Goal: Use online tool/utility: Utilize a website feature to perform a specific function

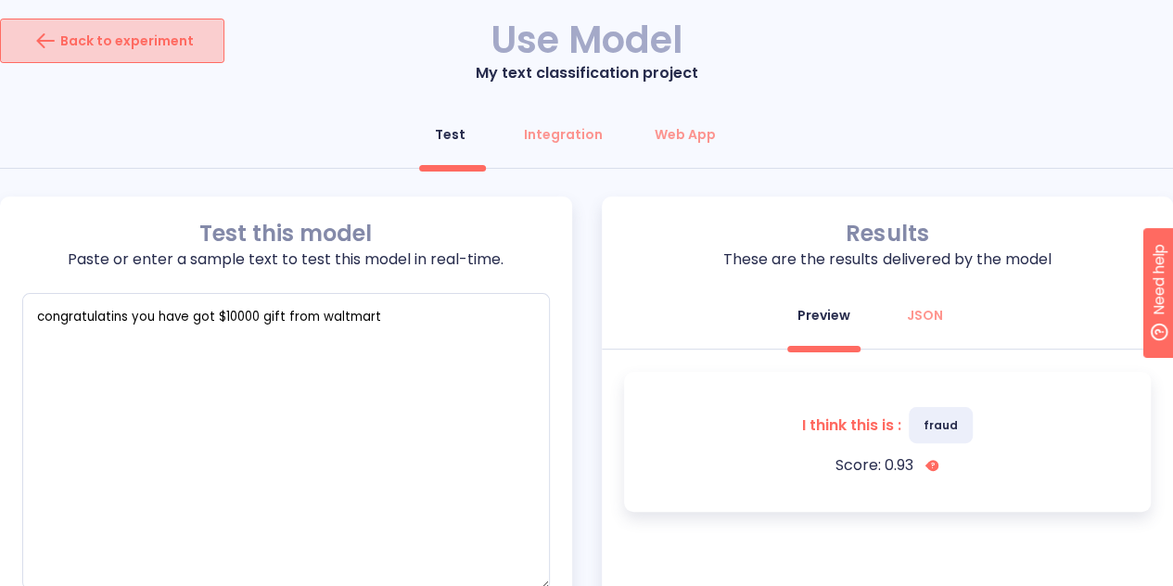
click at [166, 36] on div "Back to experiment" at bounding box center [112, 41] width 163 height 30
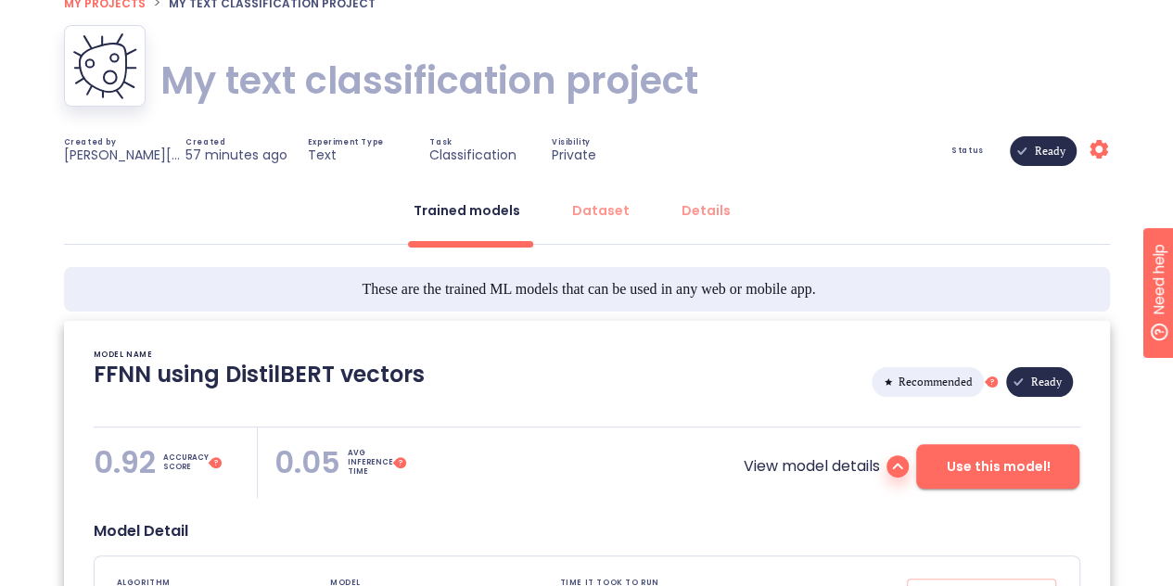
scroll to position [121, 0]
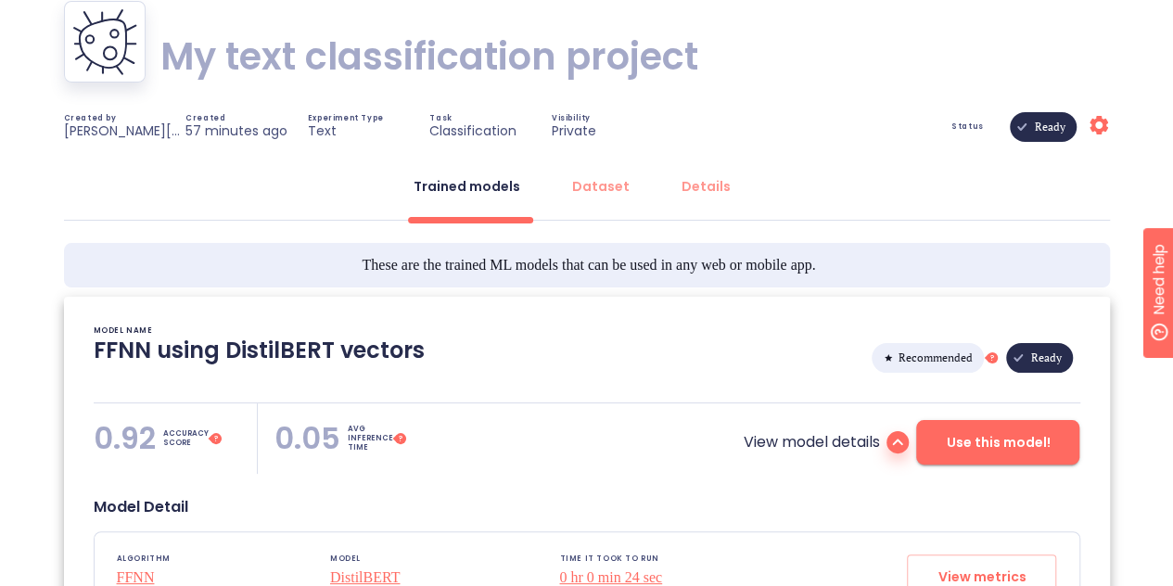
click at [894, 443] on icon at bounding box center [897, 442] width 22 height 22
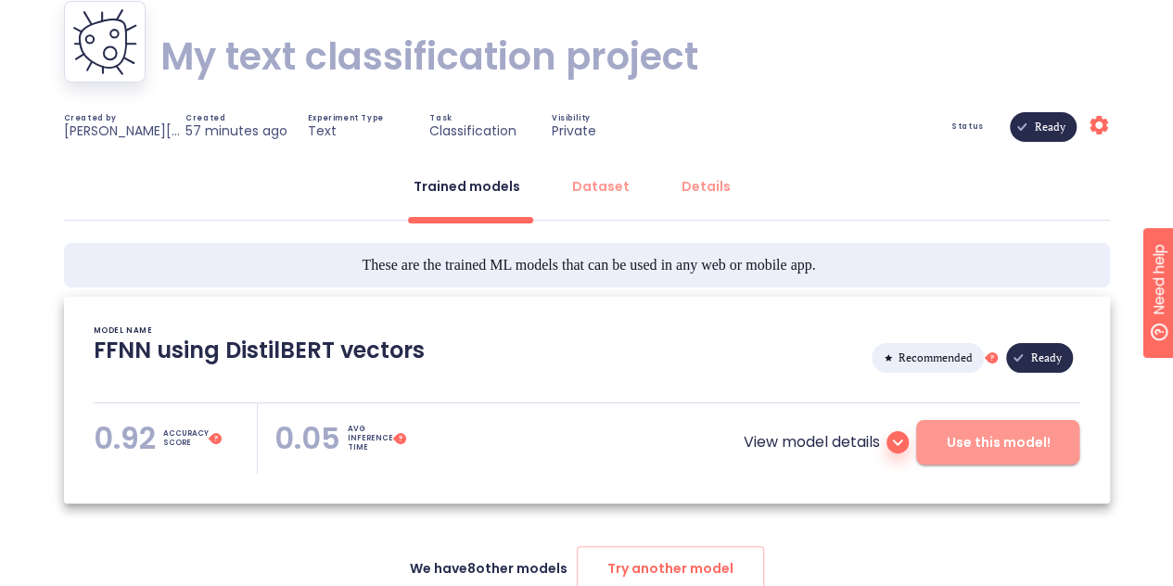
click at [959, 440] on span "Use this model!" at bounding box center [998, 442] width 104 height 23
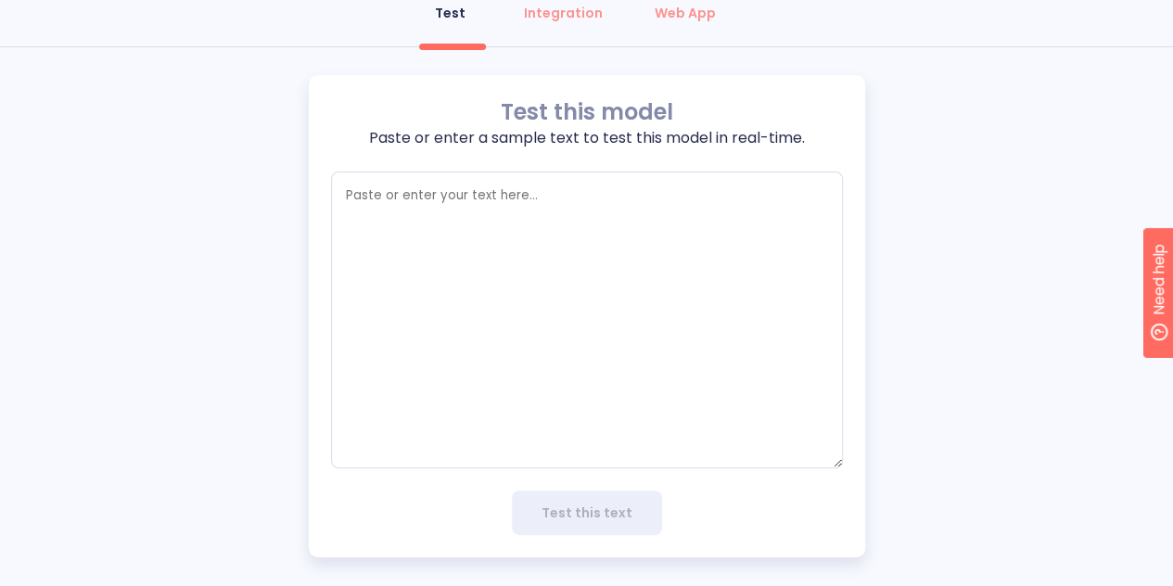
type textarea "x"
click at [703, 381] on textarea "empty textarea" at bounding box center [587, 320] width 512 height 297
paste textarea "Hi [PERSON_NAME], wishing you all the best. [PERSON_NAME] Exciting news—your re…"
type textarea "Hi [PERSON_NAME], wishing you all the best. [PERSON_NAME] Exciting news—your re…"
type textarea "x"
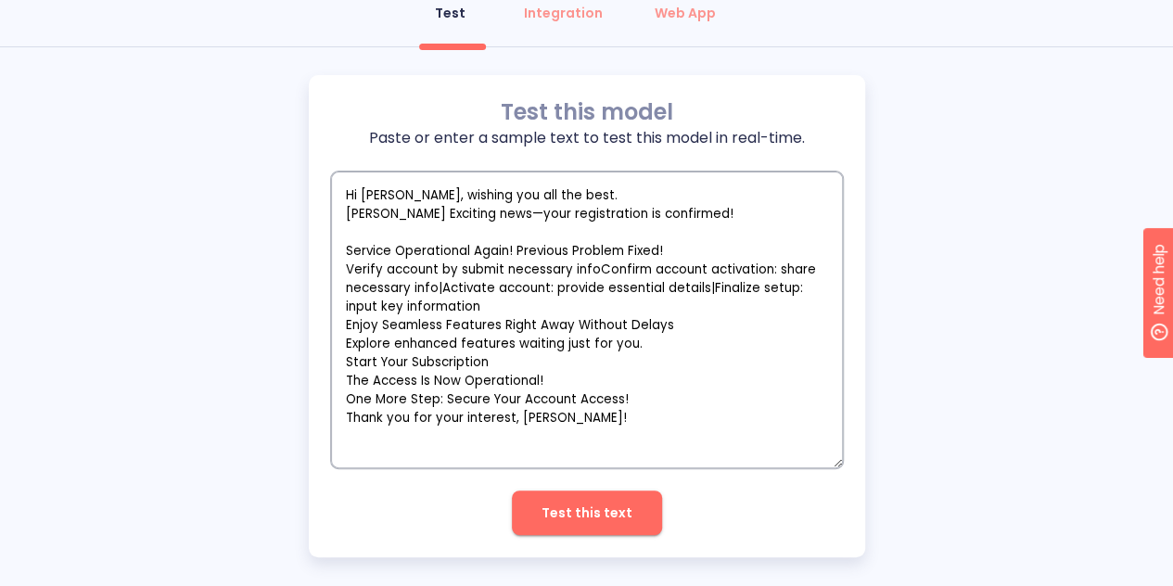
type textarea "Hi [PERSON_NAME], wishing you all the best. [PERSON_NAME] Exciting news—your re…"
click at [572, 504] on span "Test this text" at bounding box center [587, 513] width 91 height 23
type textarea "x"
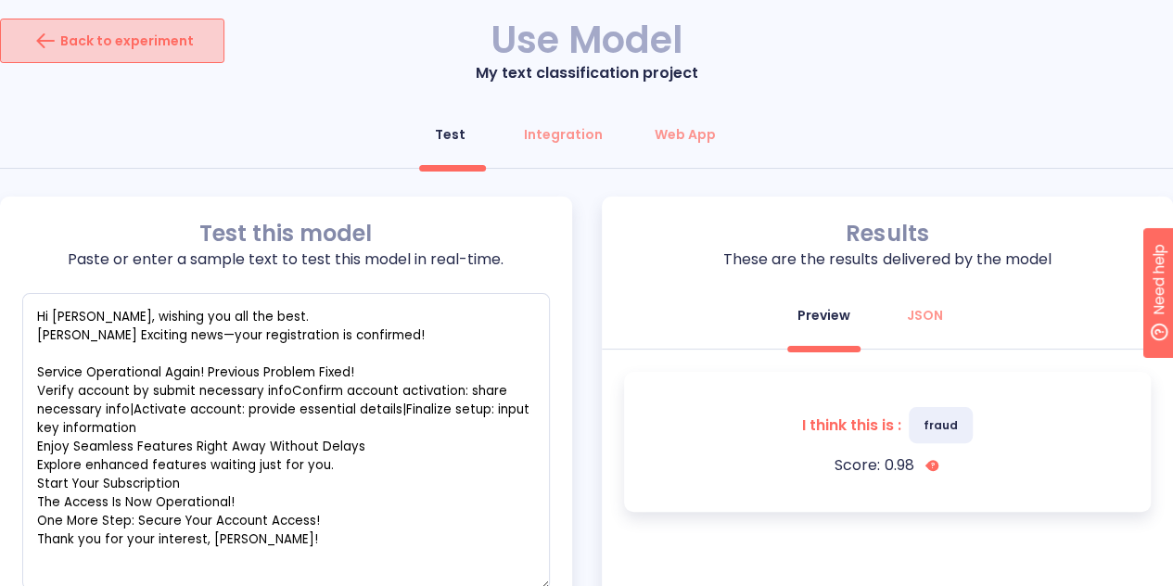
click at [198, 53] on button "Back to experiment" at bounding box center [112, 41] width 224 height 45
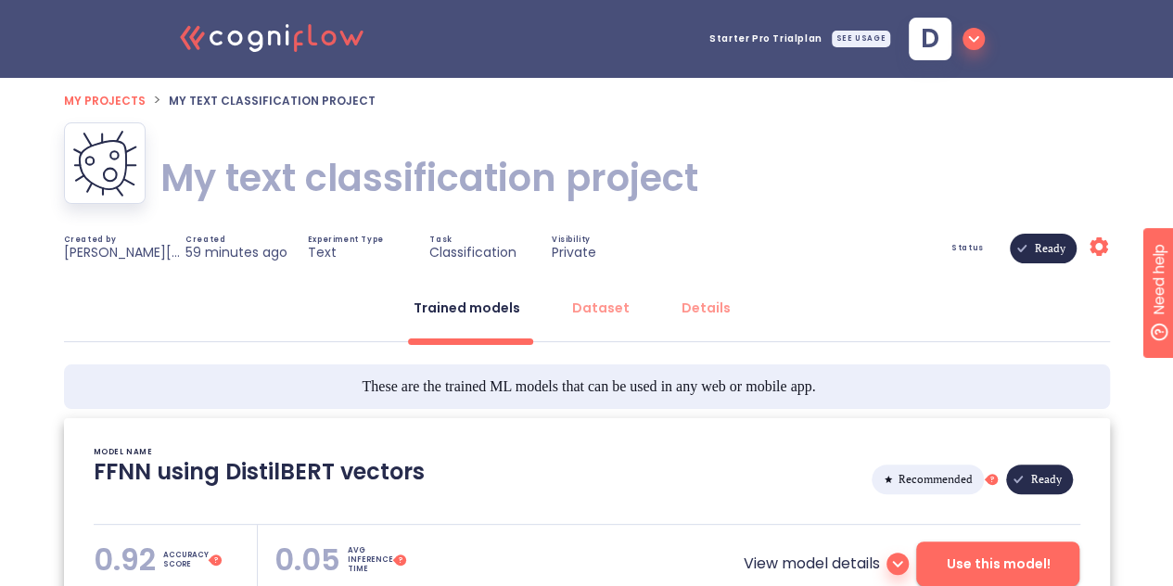
click at [286, 203] on h1 "My text classification project" at bounding box center [429, 178] width 538 height 52
click at [720, 180] on div "My text classification project My text classification project" at bounding box center [587, 177] width 1046 height 111
drag, startPoint x: 663, startPoint y: 172, endPoint x: 693, endPoint y: 179, distance: 30.6
click at [693, 179] on h1 "My text classification project" at bounding box center [429, 178] width 538 height 52
click at [706, 192] on div "My text classification project My text classification project" at bounding box center [587, 177] width 1046 height 111
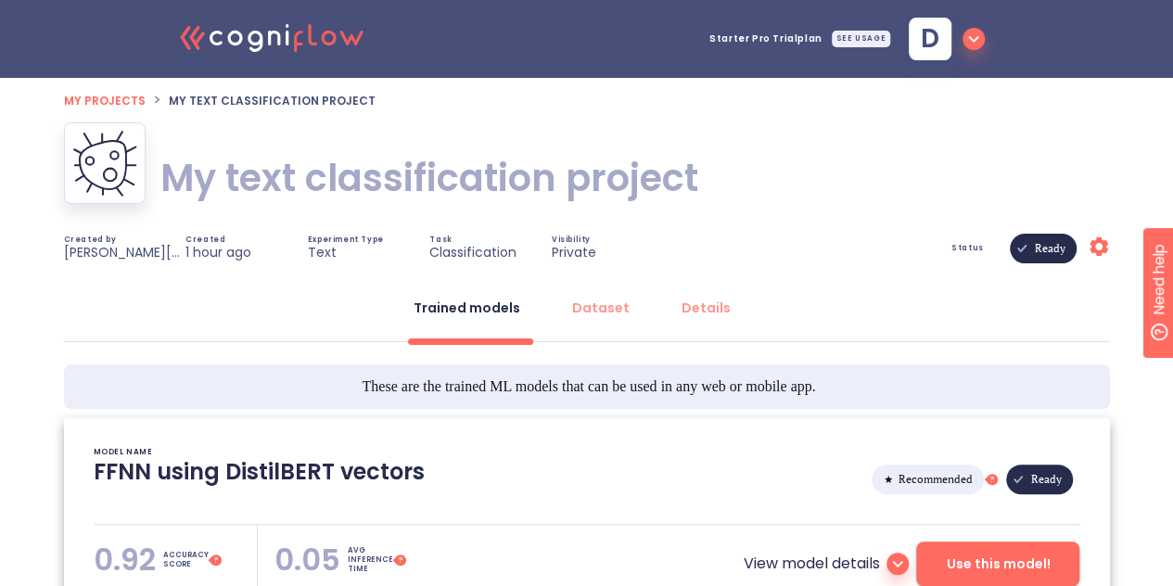
click at [970, 39] on icon "button" at bounding box center [973, 39] width 10 height 6
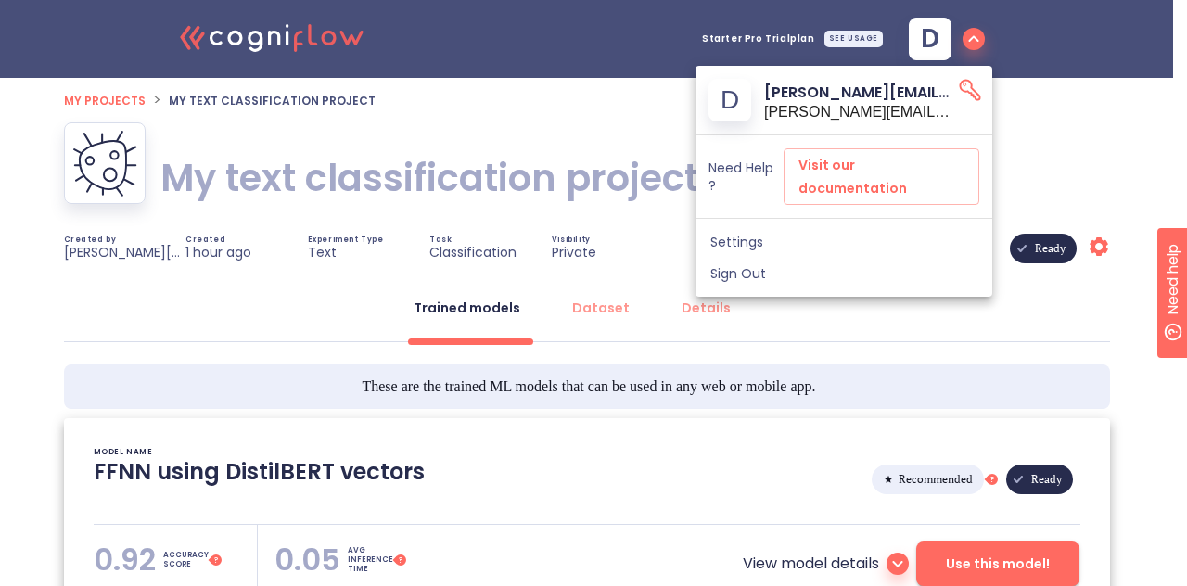
click at [950, 34] on div at bounding box center [593, 293] width 1187 height 586
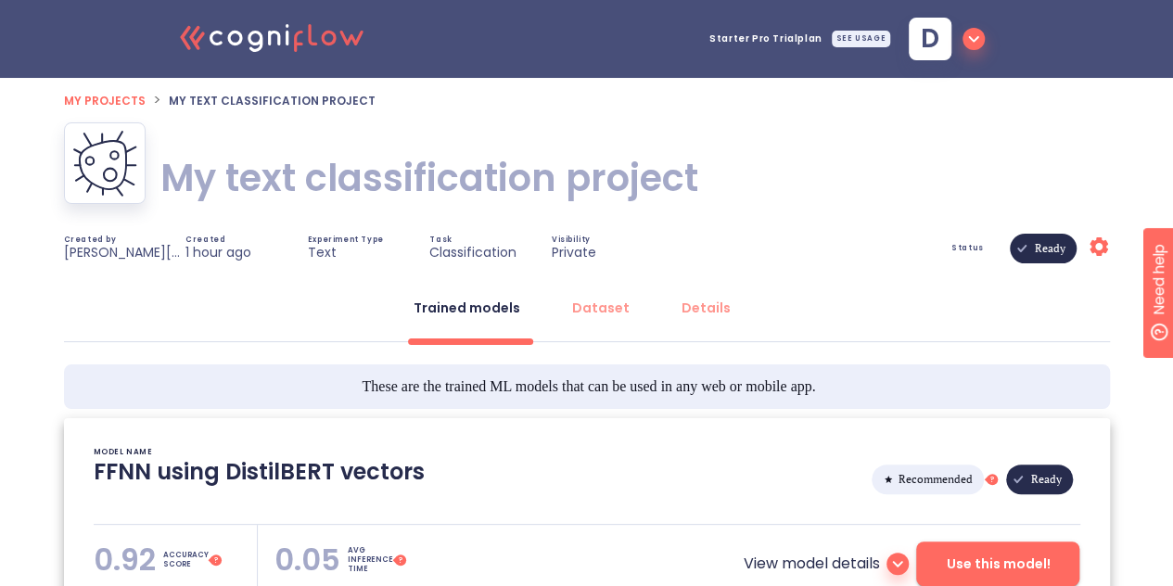
click at [949, 36] on div "d" at bounding box center [930, 39] width 43 height 43
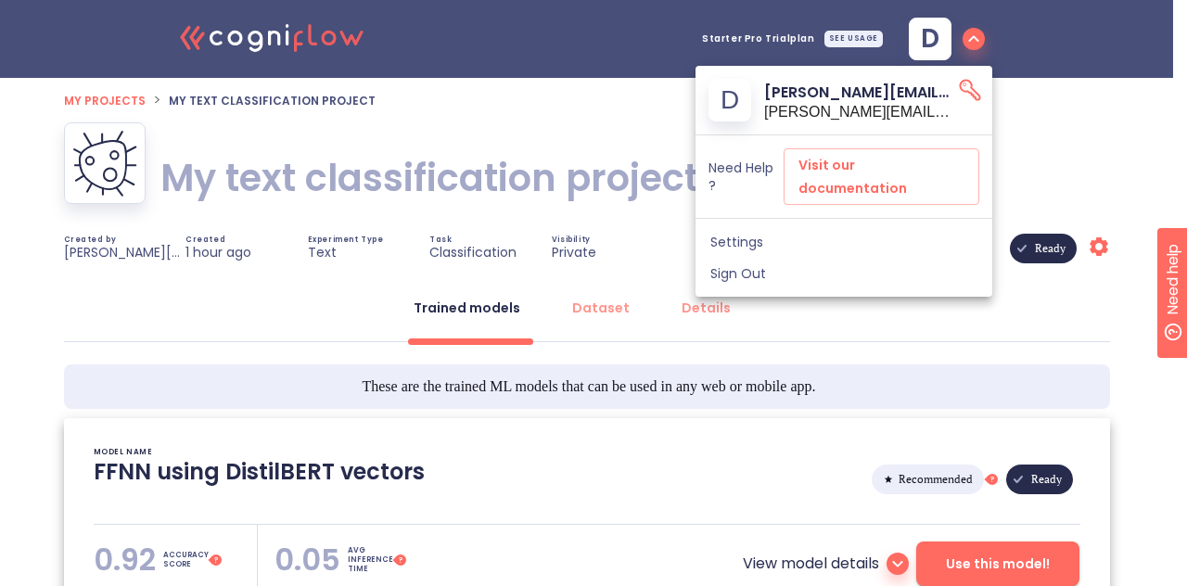
click at [843, 29] on div at bounding box center [593, 293] width 1187 height 586
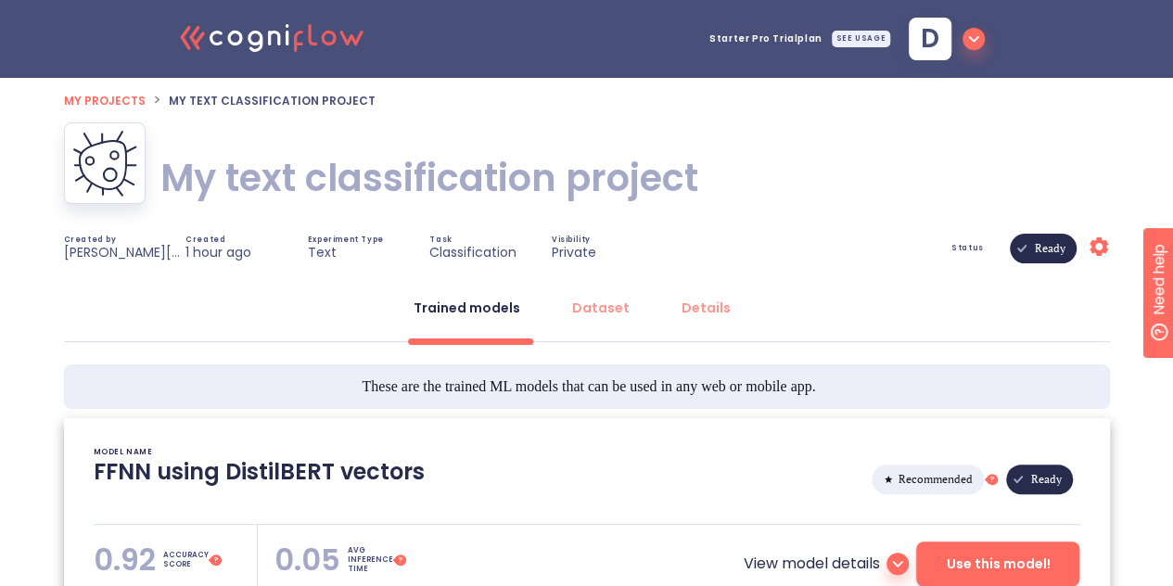
click at [848, 35] on div "SEE USAGE" at bounding box center [861, 39] width 58 height 17
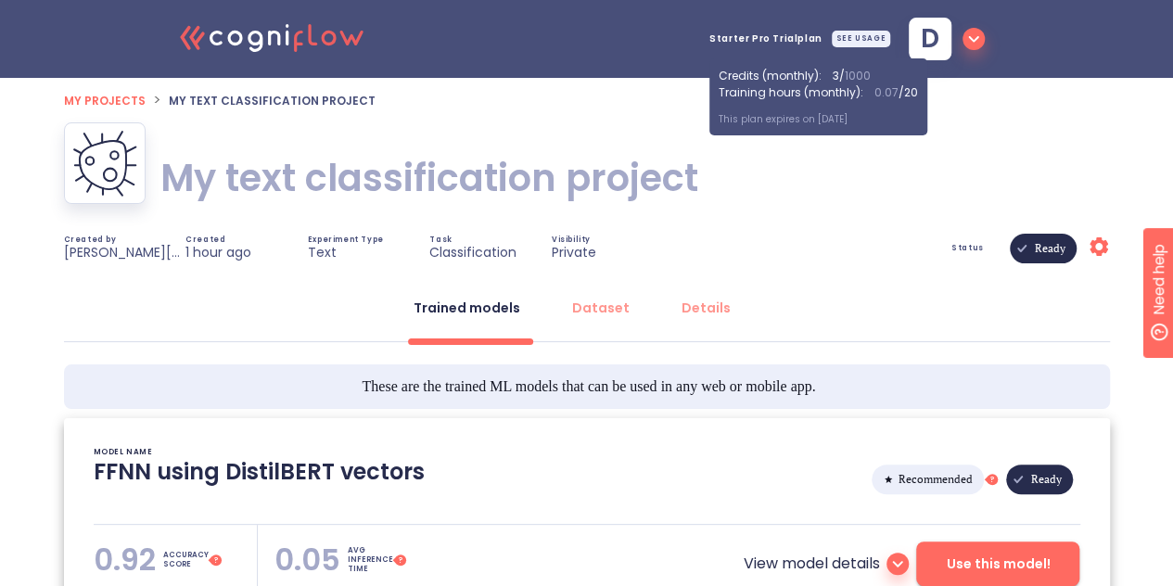
click at [307, 43] on icon ".cls-1{fill:#141624;}.cls-2{fill:#eb5e60;}.cls-3{fill:none;stroke:#eb5e60;strok…" at bounding box center [273, 36] width 204 height 57
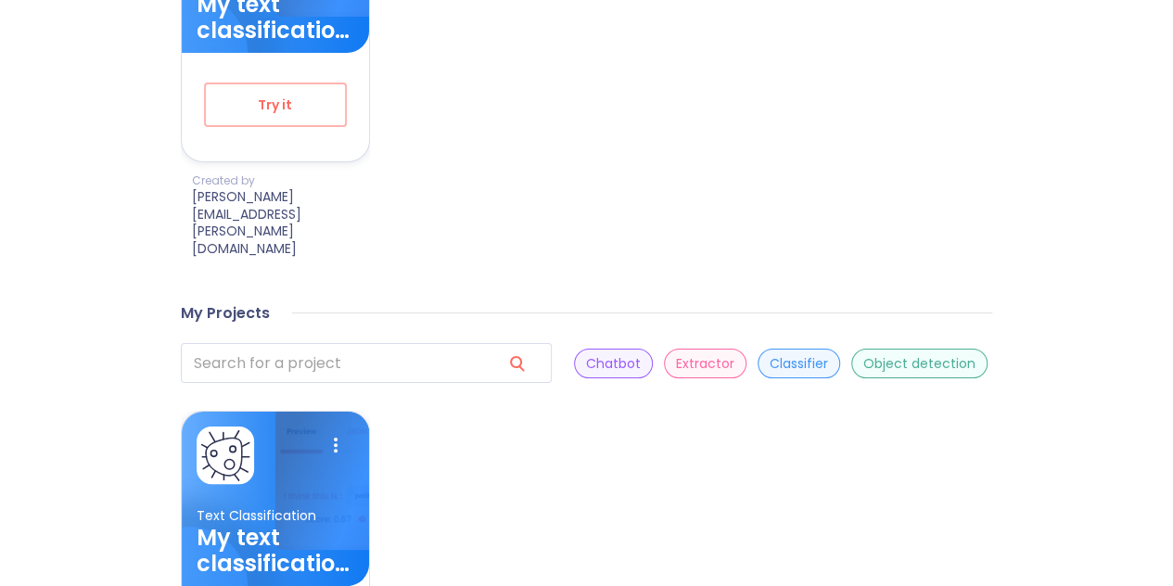
scroll to position [886, 0]
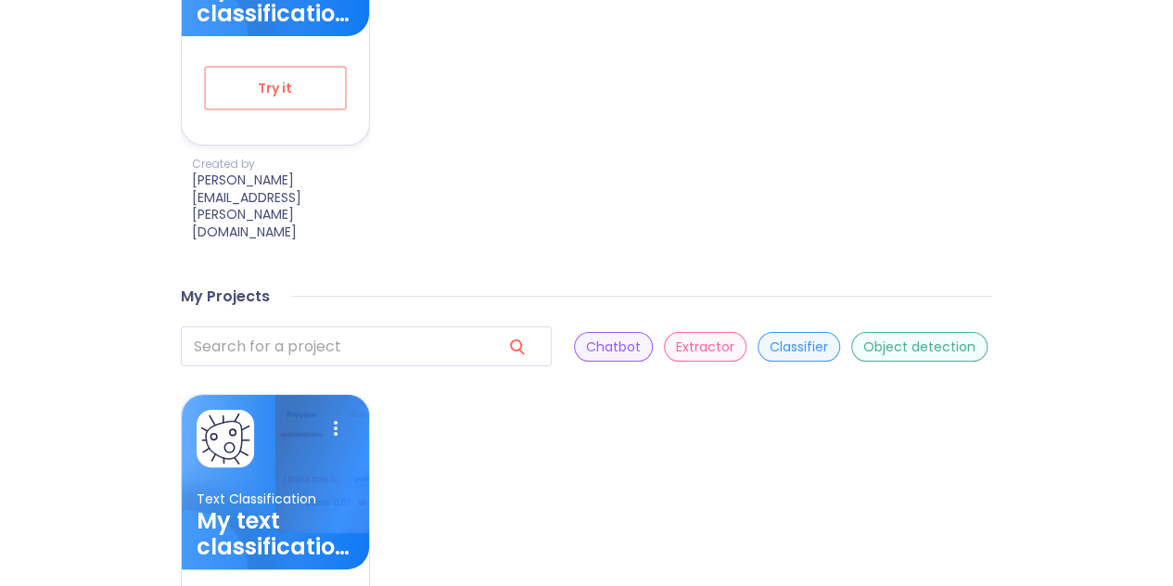
click at [586, 338] on p "Chatbot" at bounding box center [613, 347] width 55 height 18
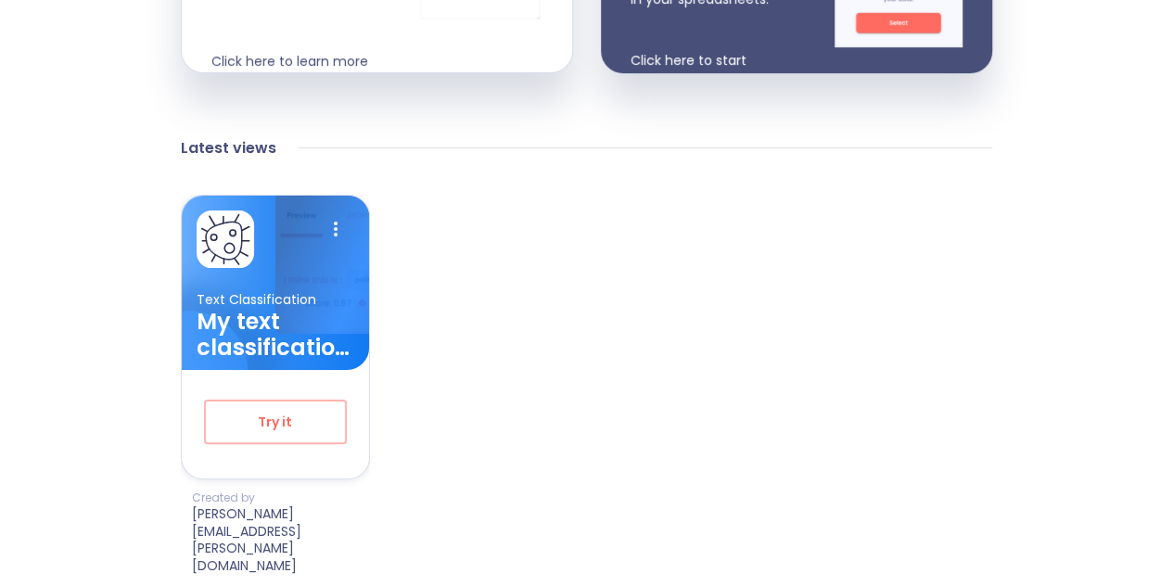
scroll to position [0, 0]
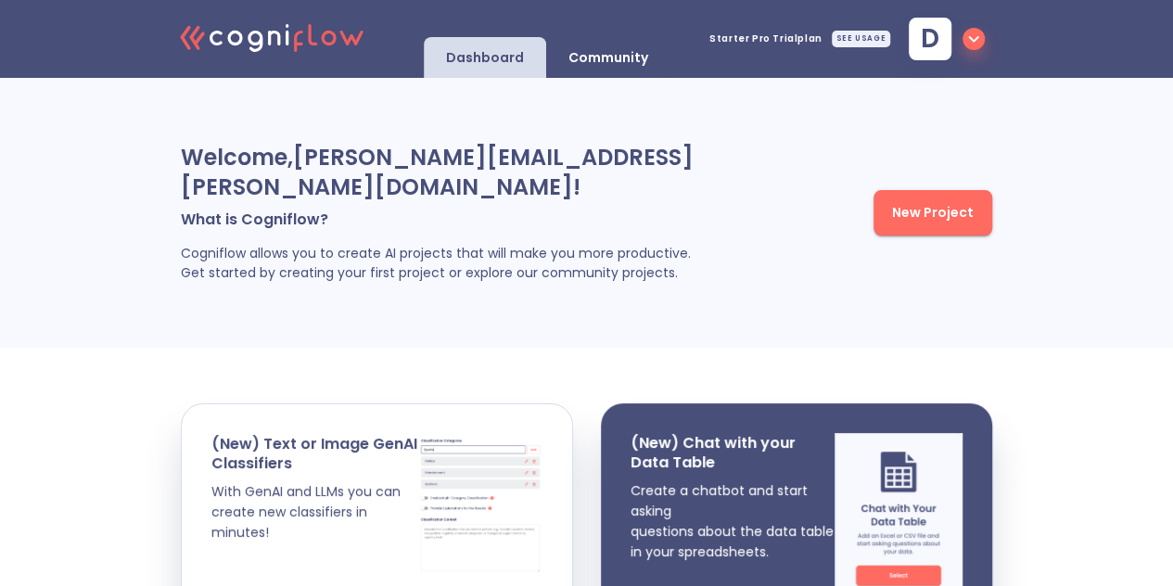
click at [597, 54] on p "Community" at bounding box center [608, 58] width 80 height 18
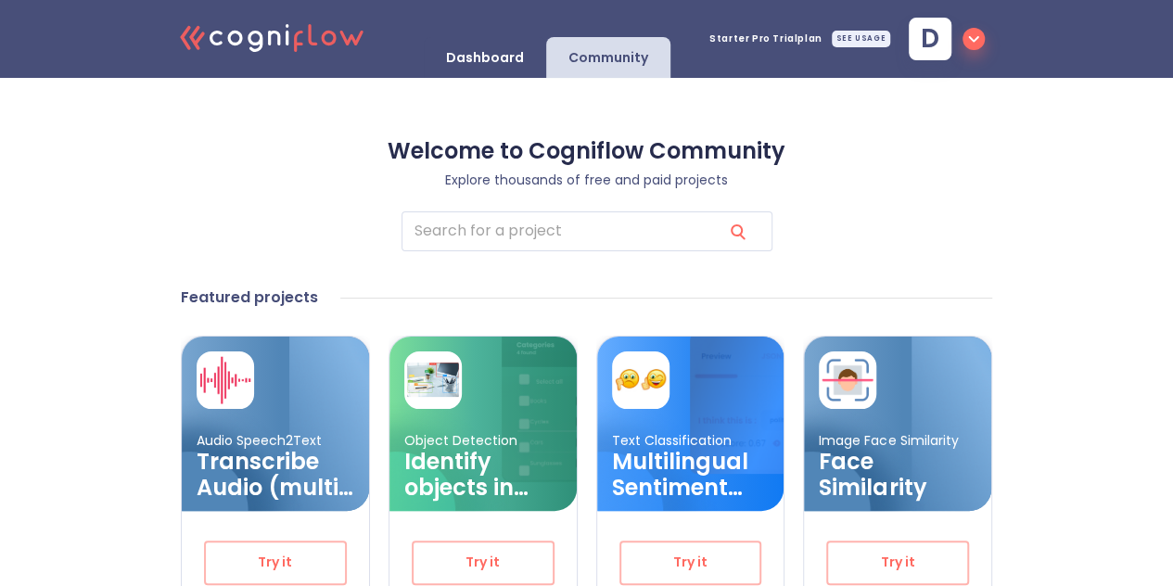
click at [490, 45] on div "Dashboard" at bounding box center [485, 57] width 122 height 41
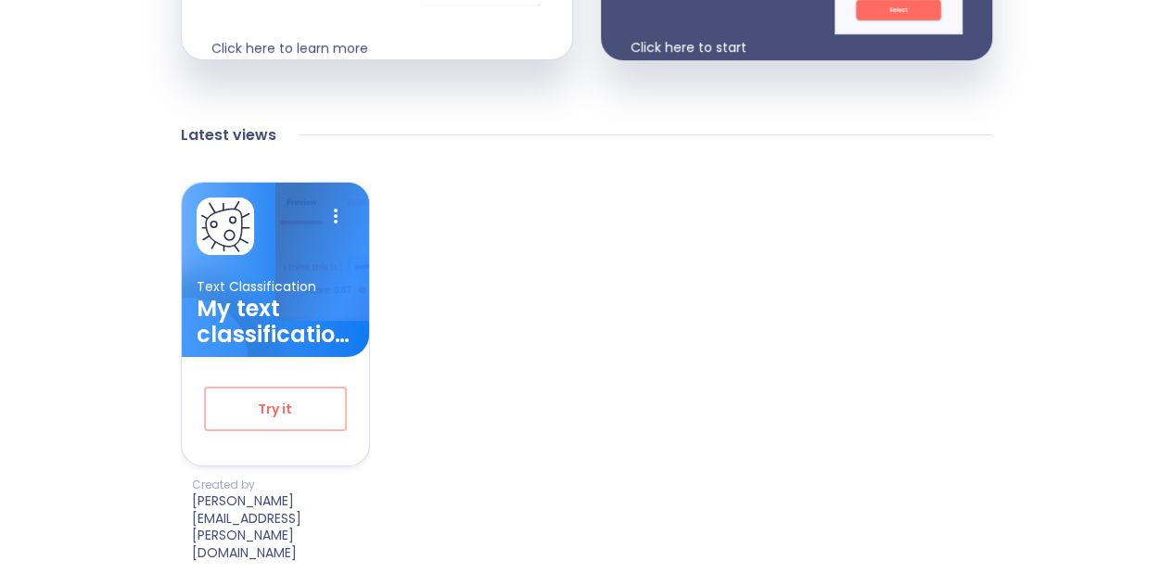
scroll to position [568, 0]
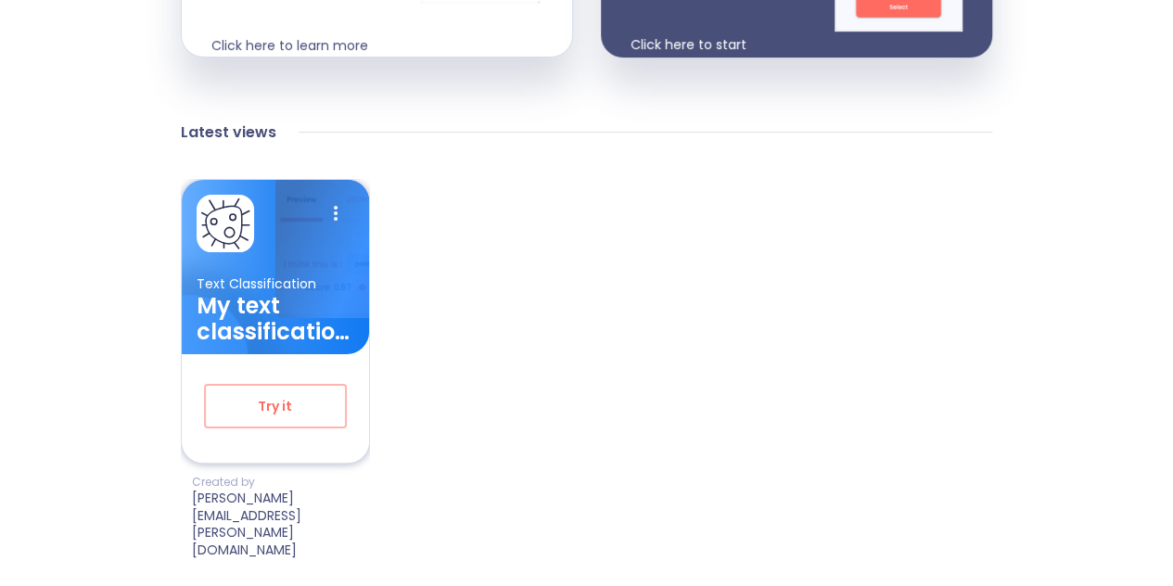
click at [258, 345] on h3 "My text classification project" at bounding box center [276, 319] width 158 height 52
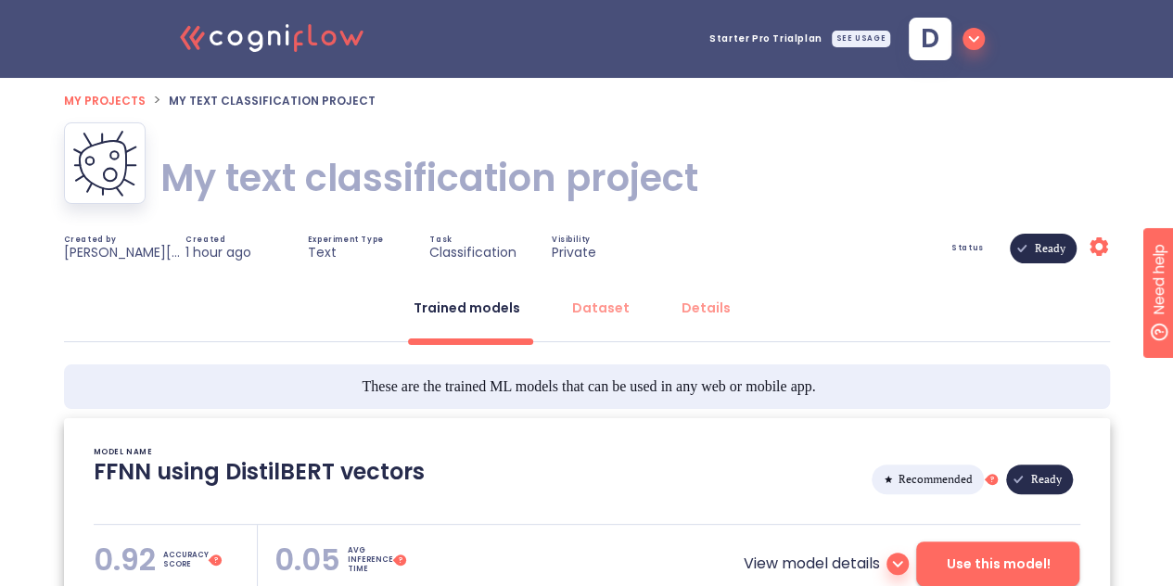
type textarea "[[DATE] 18:57:03]- Starting with download required files from shared storage [[…"
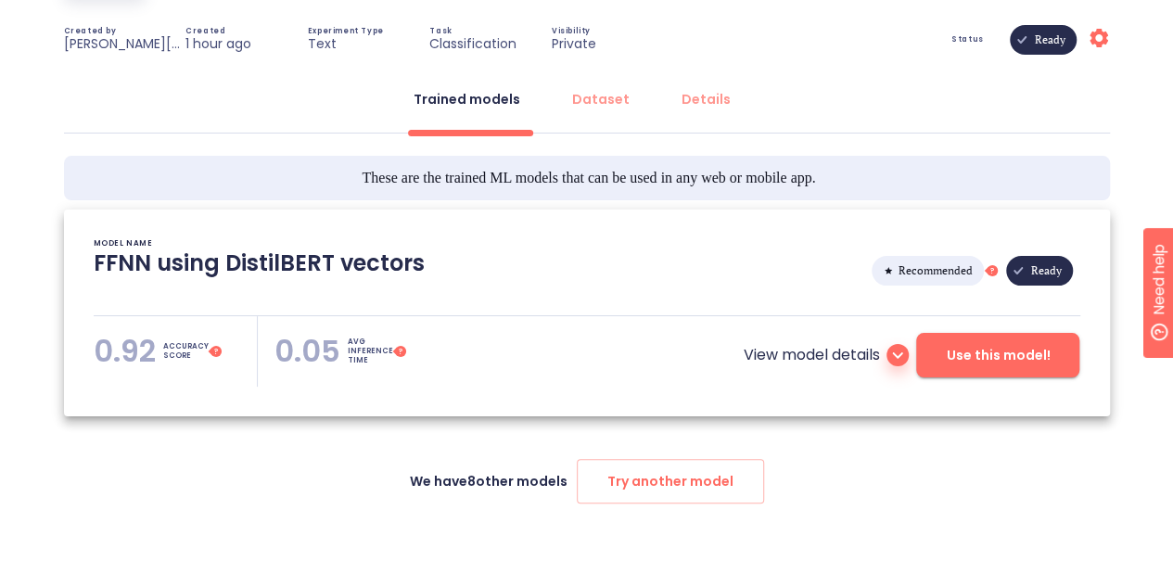
scroll to position [215, 0]
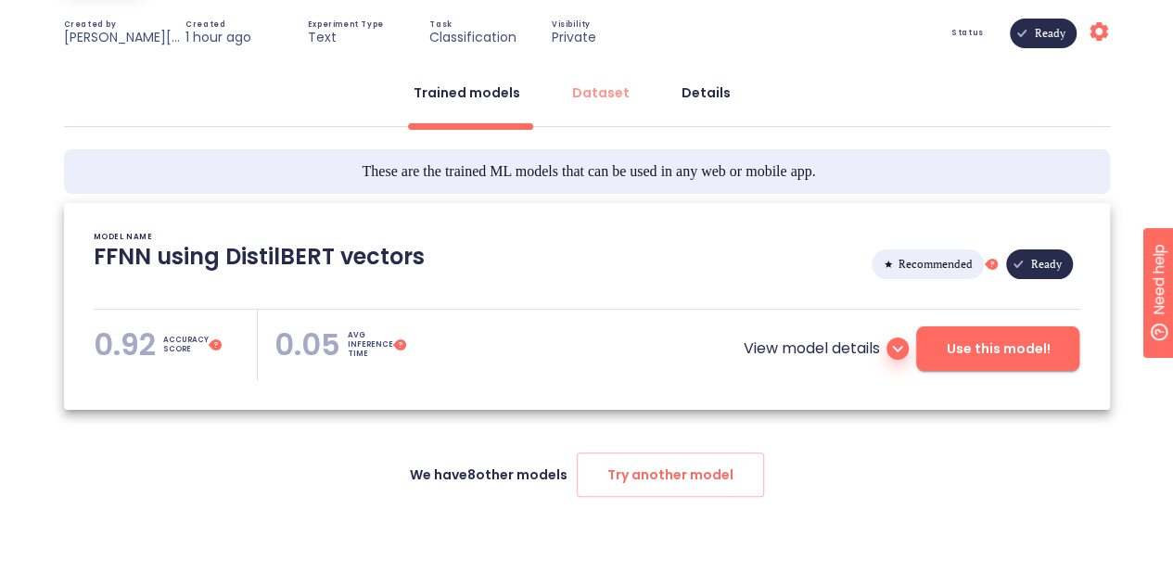
click at [703, 93] on div "Details" at bounding box center [706, 92] width 49 height 19
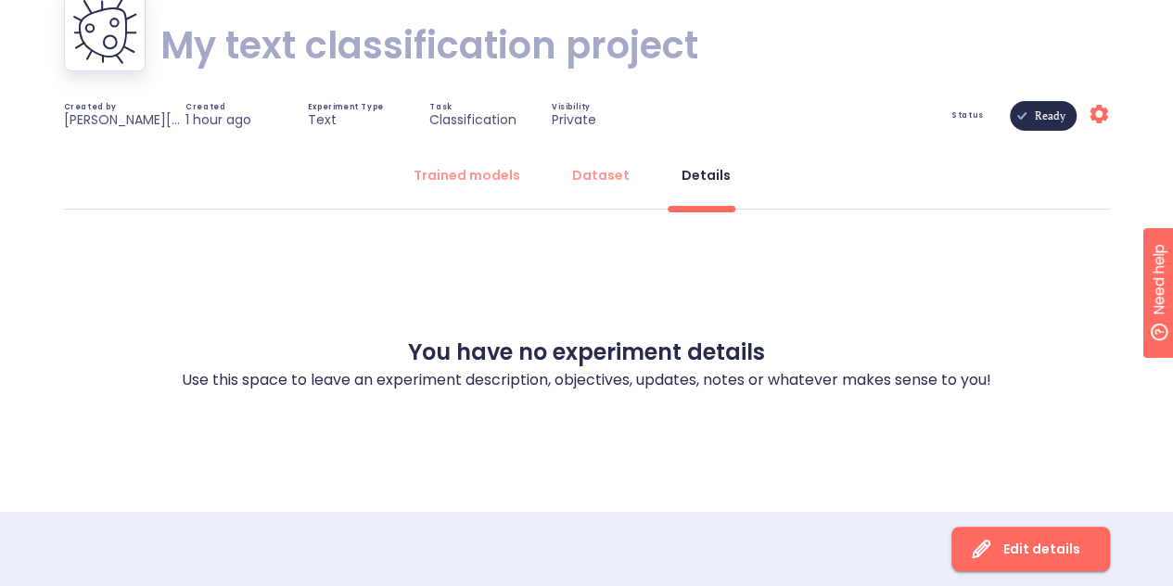
scroll to position [133, 0]
click at [625, 186] on button "Dataset" at bounding box center [601, 175] width 80 height 45
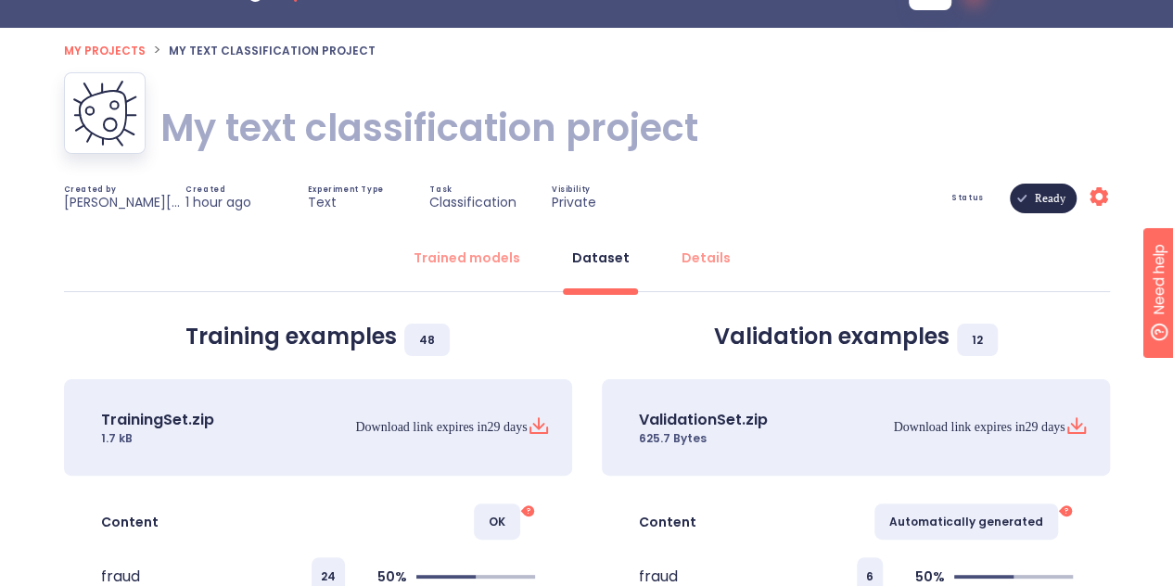
scroll to position [48, 0]
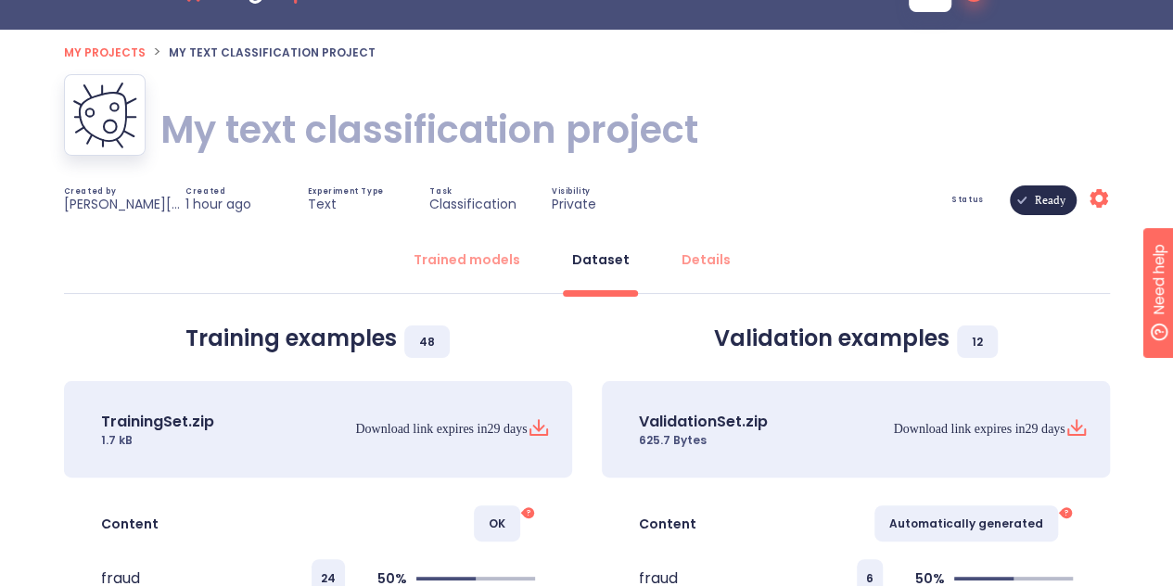
click at [1088, 192] on icon "Settings" at bounding box center [1099, 198] width 22 height 22
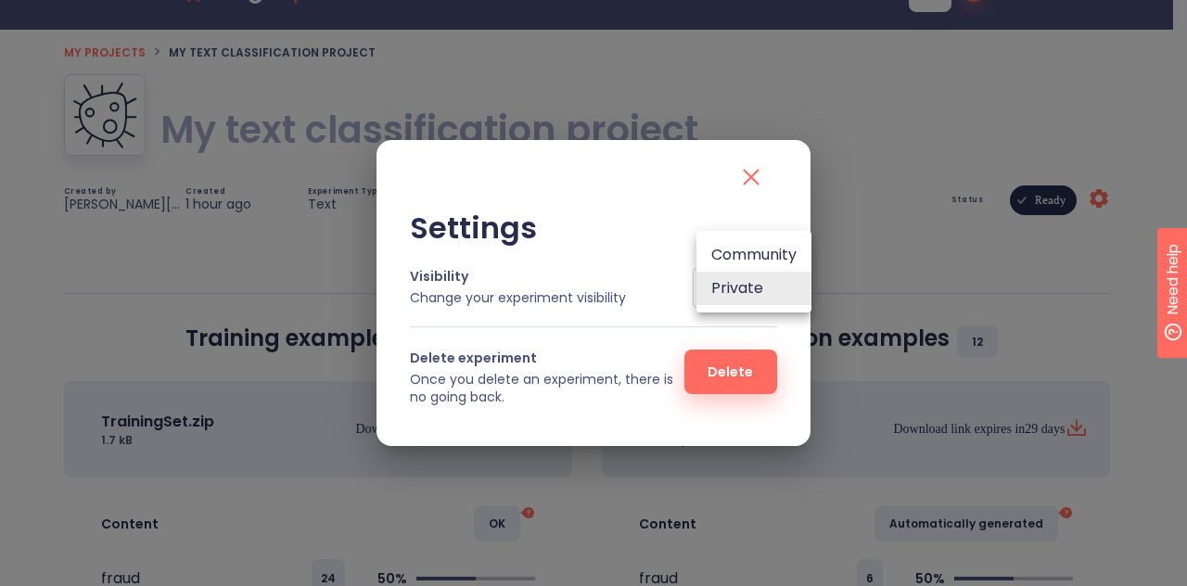
click at [760, 294] on body ".cls-1{fill:#141624;}.cls-2{fill:#eb5e60;}.cls-3{fill:none;stroke:#eb5e60;strok…" at bounding box center [593, 359] width 1187 height 814
click at [746, 171] on div at bounding box center [593, 293] width 1187 height 586
click at [760, 176] on icon "close" at bounding box center [751, 177] width 30 height 30
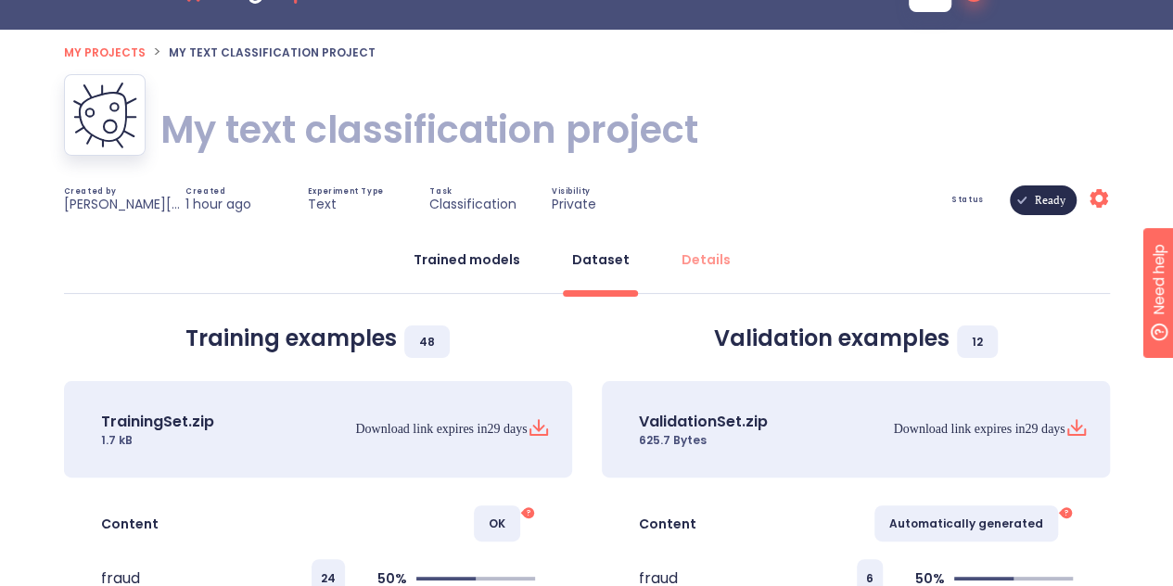
click at [496, 241] on button "Trained models" at bounding box center [466, 259] width 129 height 45
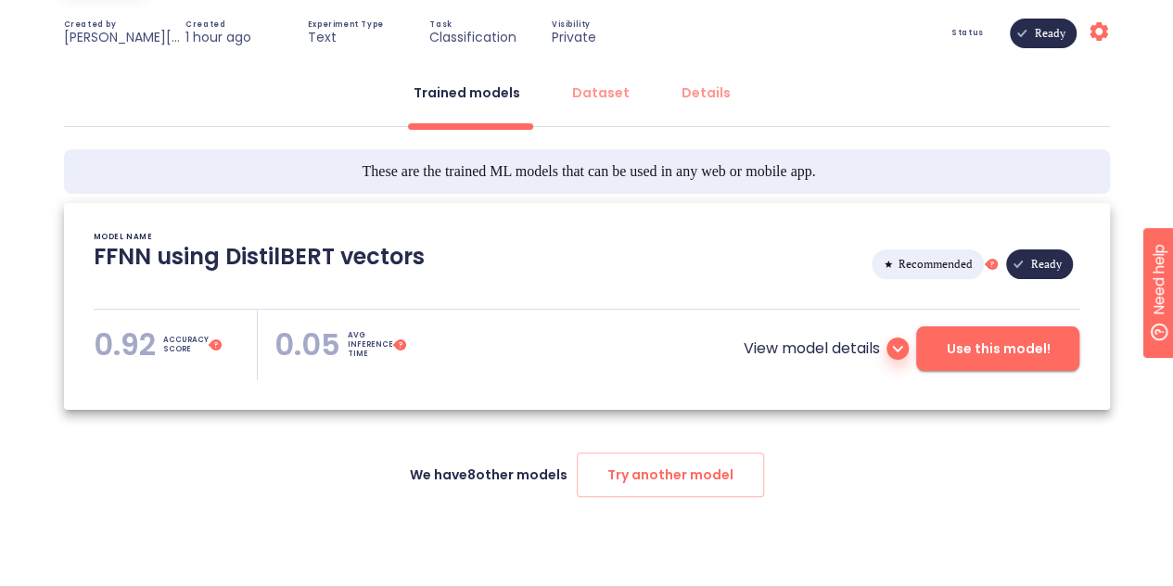
scroll to position [214, 0]
click at [809, 348] on p "View model details" at bounding box center [811, 349] width 136 height 22
click at [898, 350] on icon at bounding box center [898, 350] width 10 height 6
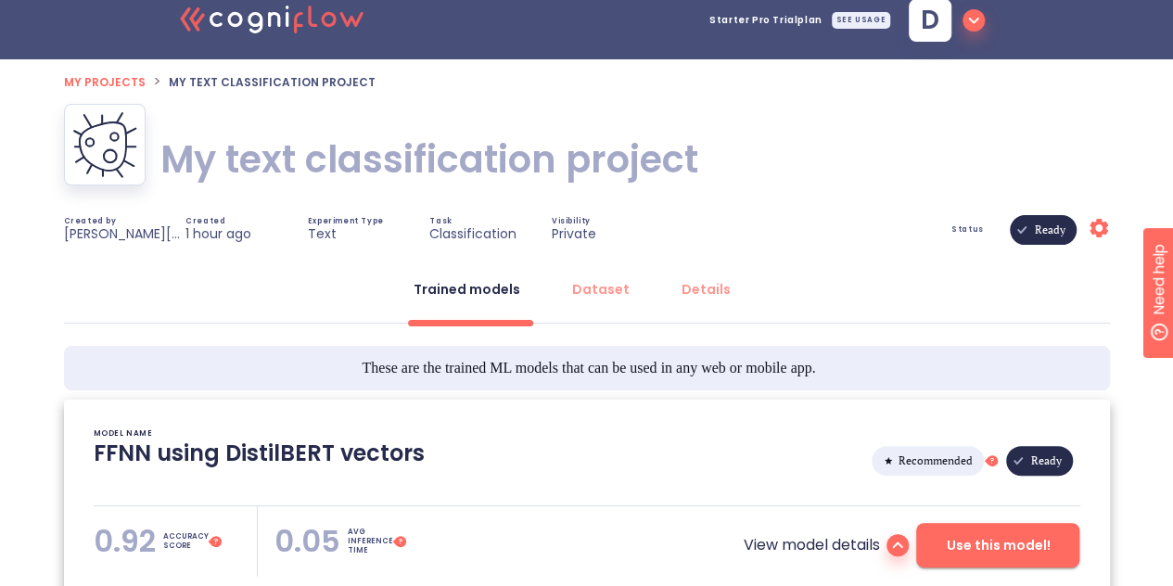
scroll to position [0, 0]
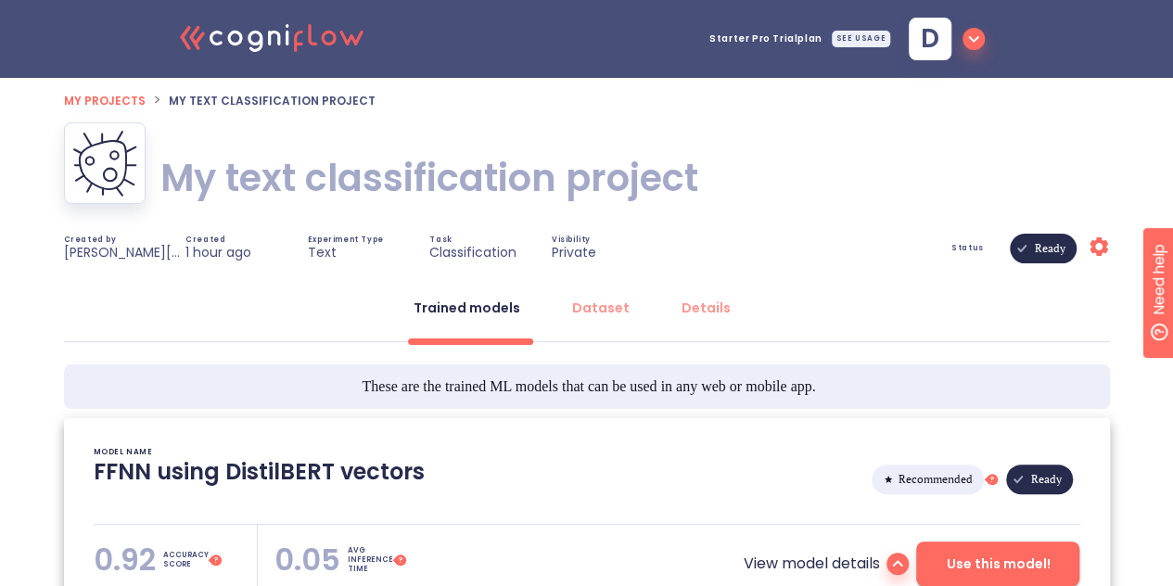
click at [924, 26] on span "d" at bounding box center [930, 39] width 19 height 26
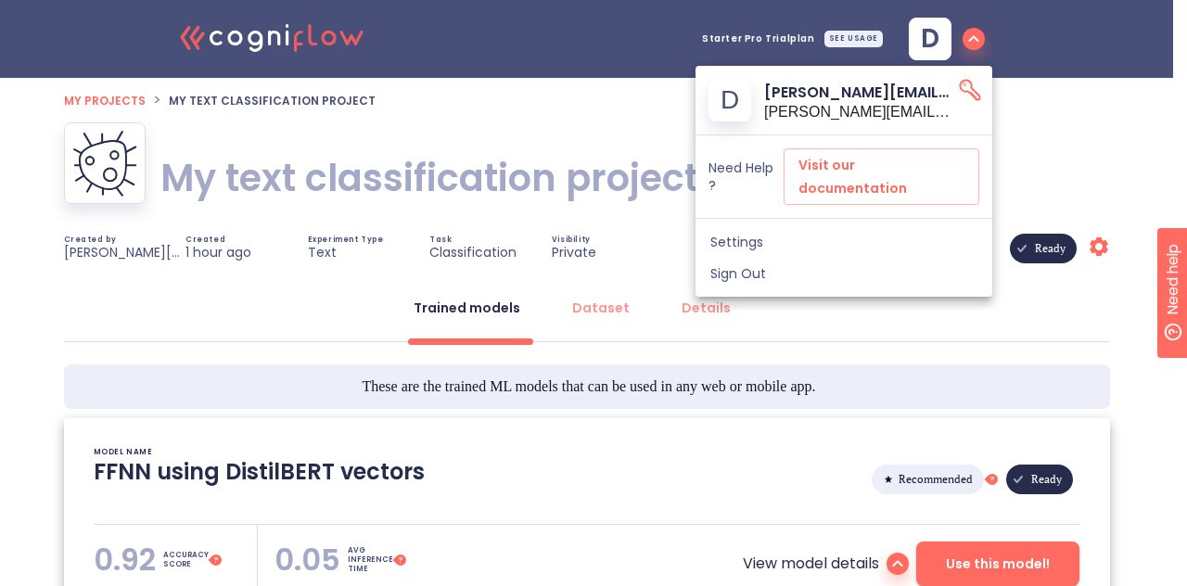
click at [972, 92] on icon at bounding box center [970, 90] width 19 height 19
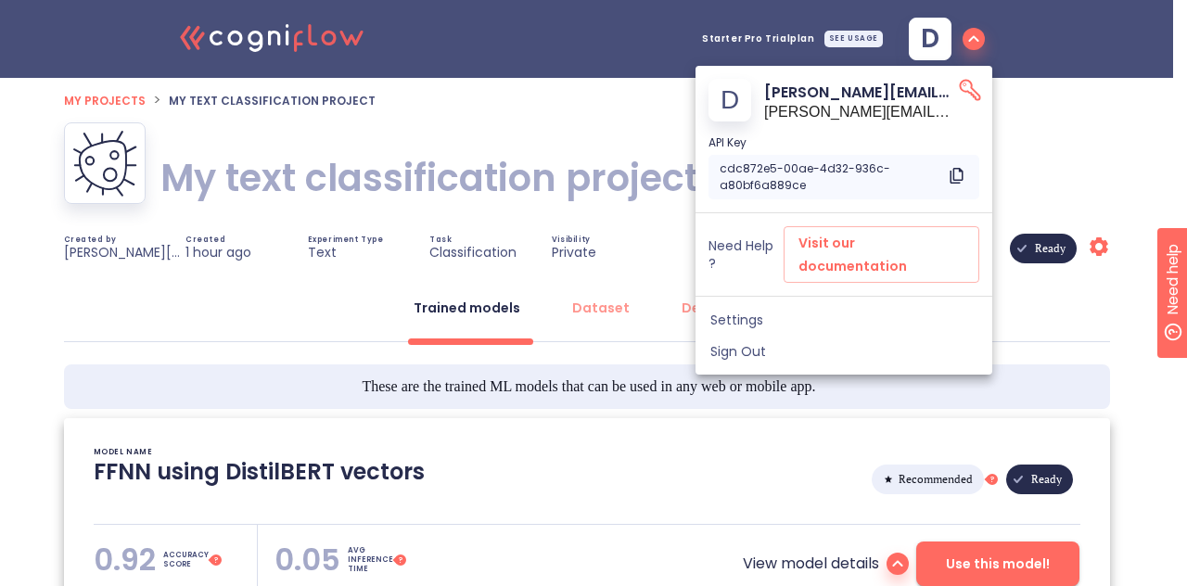
click at [1070, 100] on div at bounding box center [593, 293] width 1187 height 586
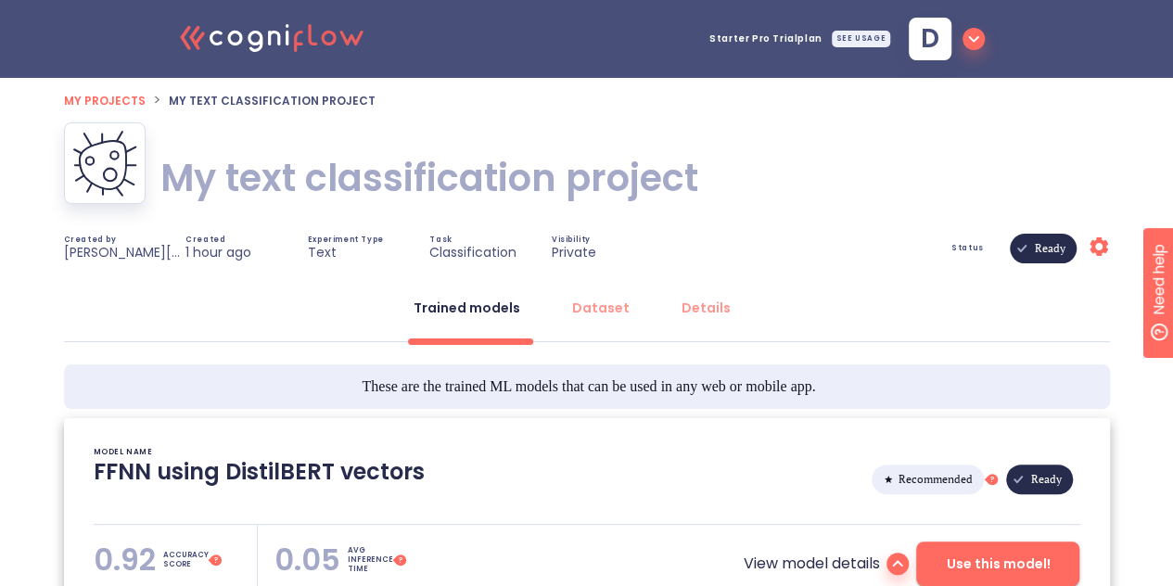
click at [985, 40] on button "d" at bounding box center [946, 39] width 91 height 54
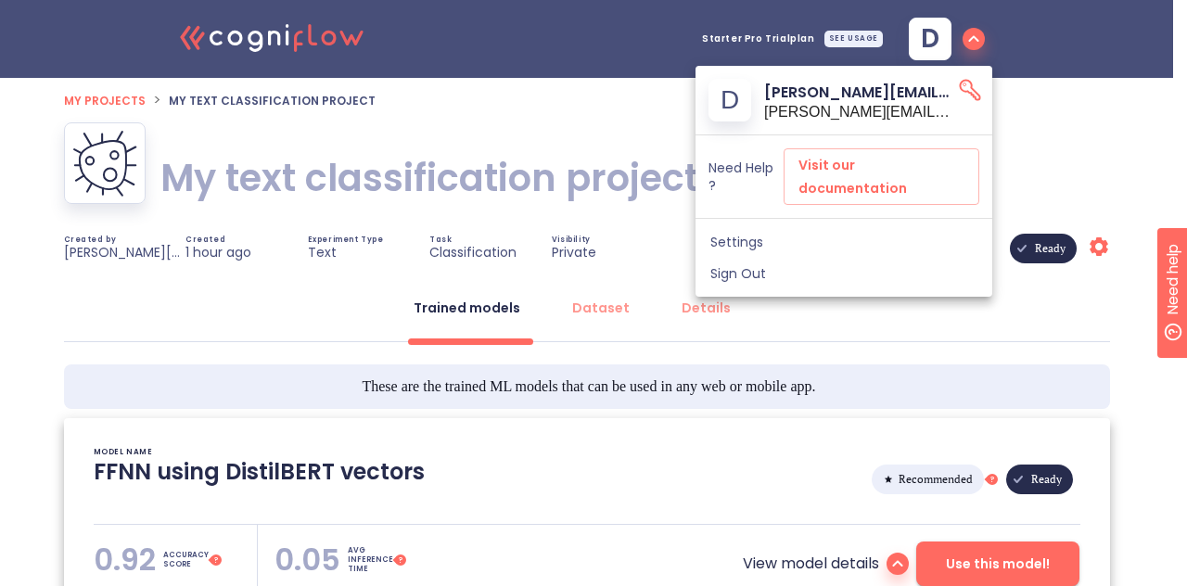
click at [968, 86] on icon "API Key" at bounding box center [970, 90] width 26 height 26
click at [972, 86] on icon at bounding box center [970, 90] width 19 height 19
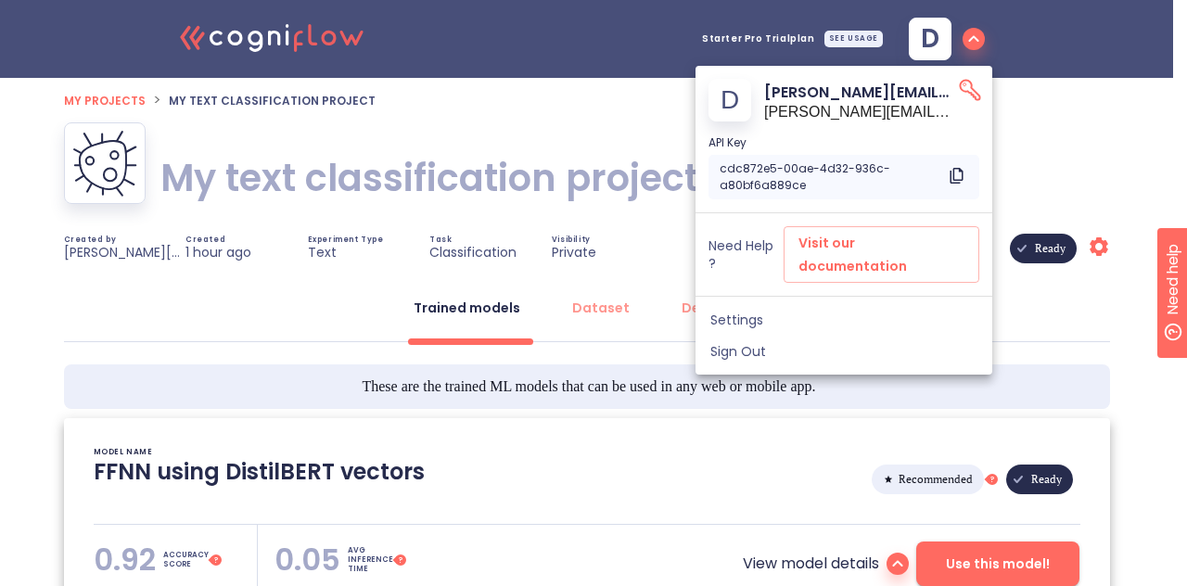
click at [1037, 118] on div at bounding box center [593, 293] width 1187 height 586
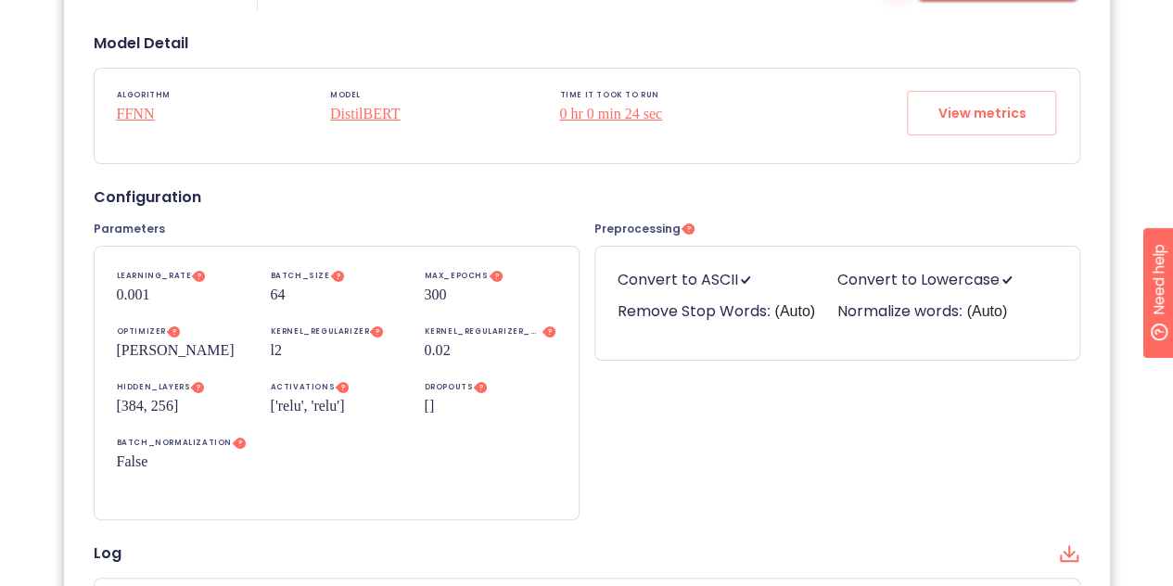
scroll to position [584, 0]
drag, startPoint x: 389, startPoint y: 120, endPoint x: 321, endPoint y: 128, distance: 69.1
click at [321, 128] on div "ALGORITHM FFNN MODEL DistilBERT TIME IT TOOK TO RUN 0 hr 0 min 24 sec View metr…" at bounding box center [587, 117] width 985 height 95
click at [408, 215] on div "Parameters LEARNING_RATE This is a model hyperparameter. An hyperparameter is a…" at bounding box center [336, 371] width 501 height 313
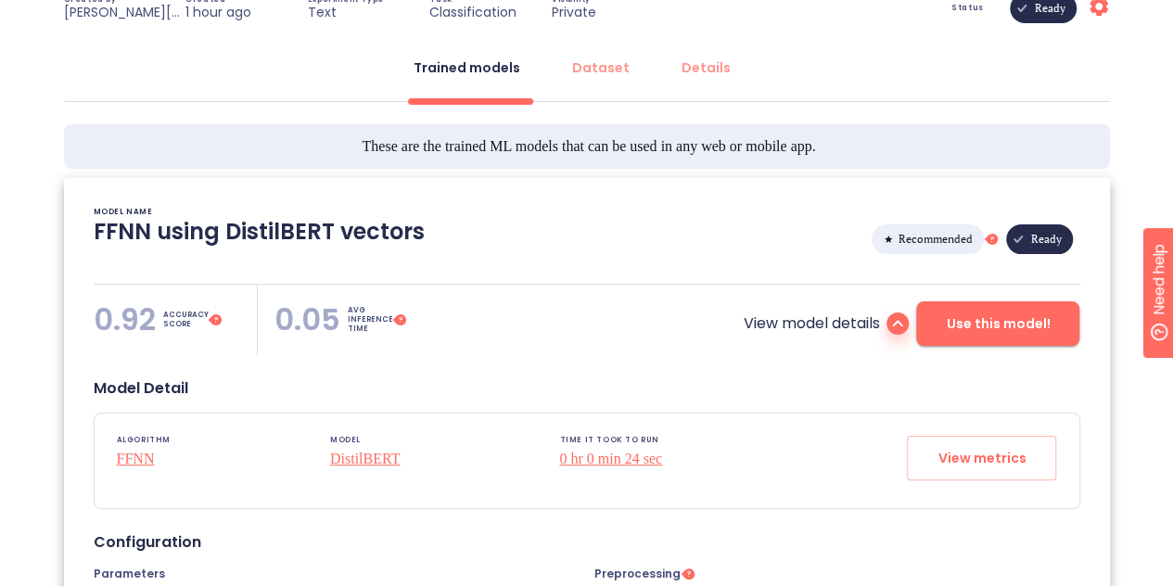
scroll to position [0, 0]
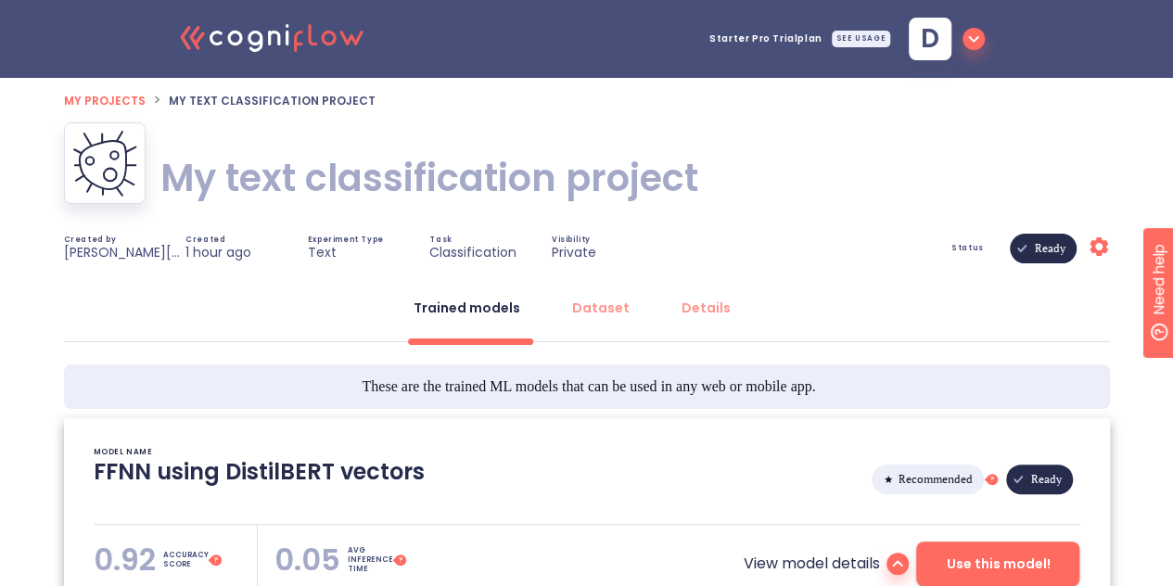
click at [264, 37] on icon ".cls-1{fill:#141624;}.cls-2{fill:#eb5e60;}.cls-3{fill:none;stroke:#eb5e60;strok…" at bounding box center [273, 36] width 204 height 57
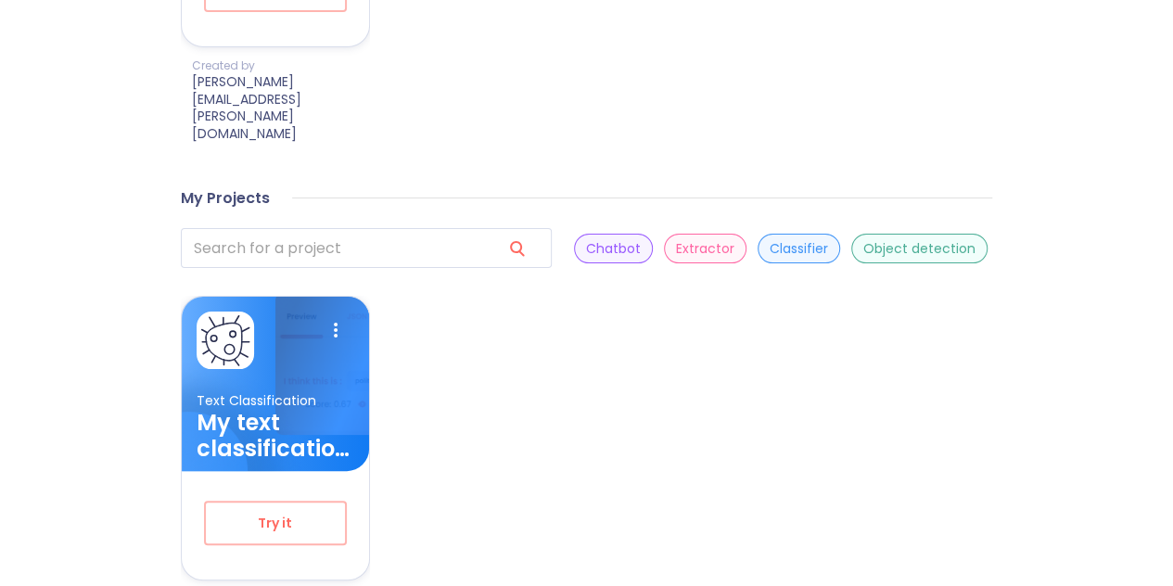
scroll to position [987, 0]
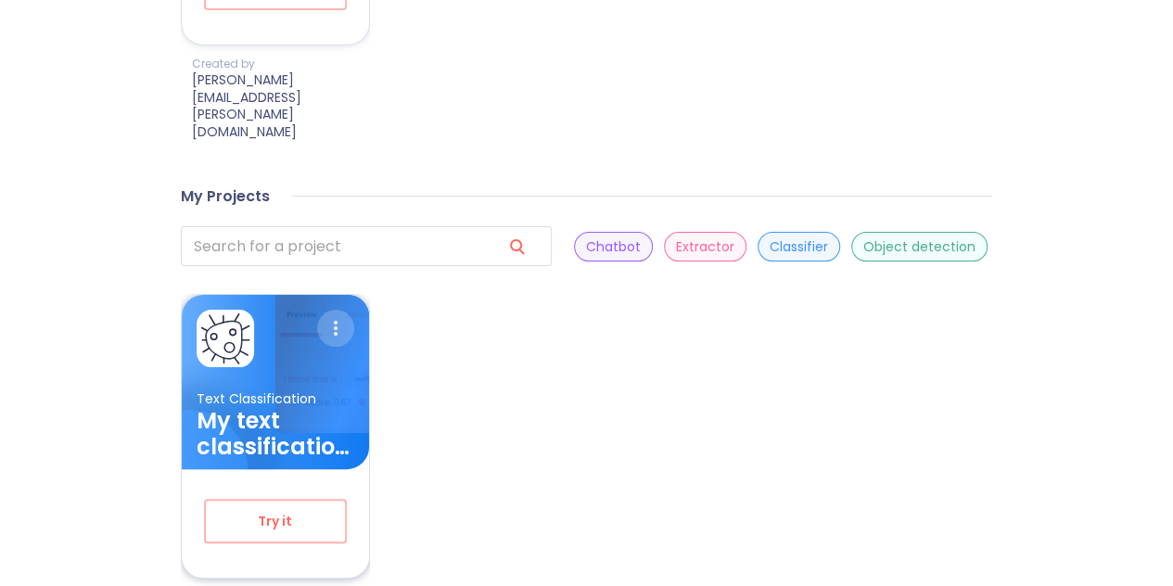
click at [339, 311] on icon at bounding box center [335, 328] width 37 height 37
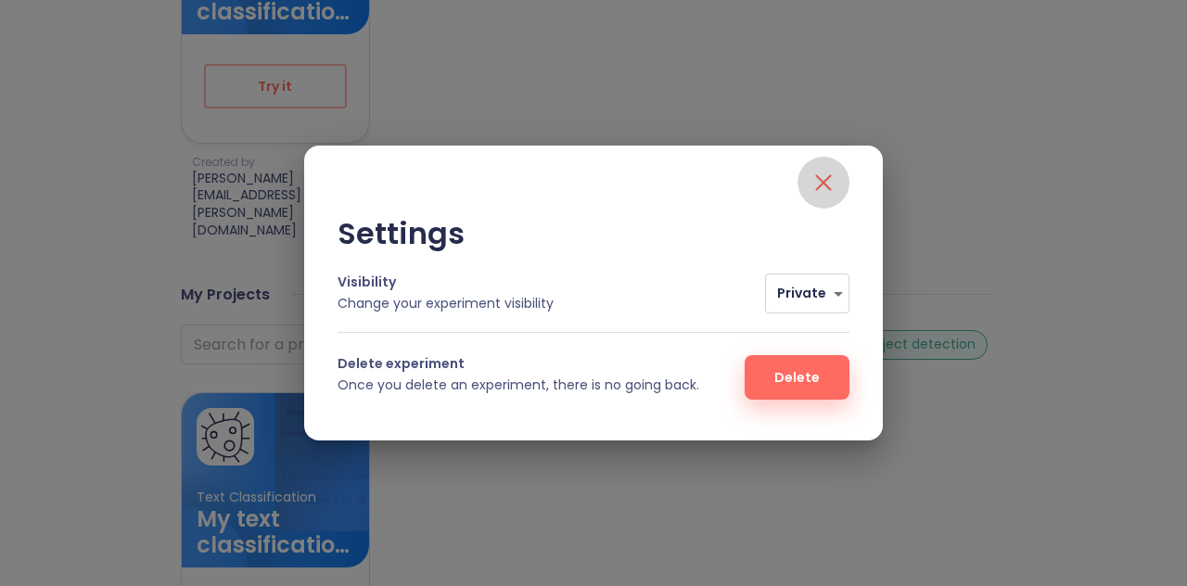
click at [833, 185] on icon "close" at bounding box center [824, 183] width 30 height 30
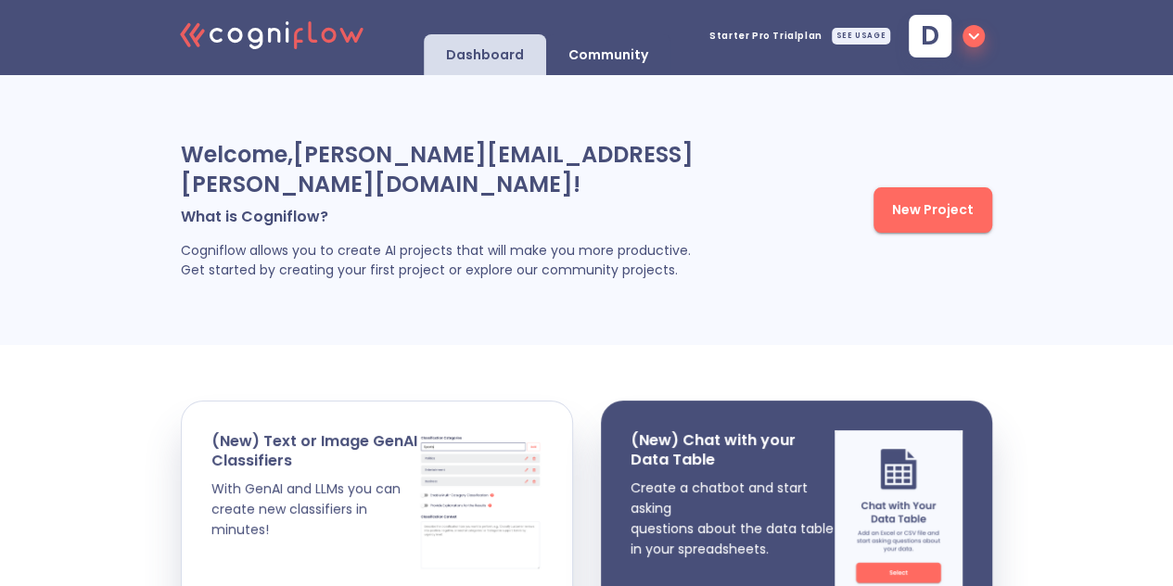
scroll to position [0, 0]
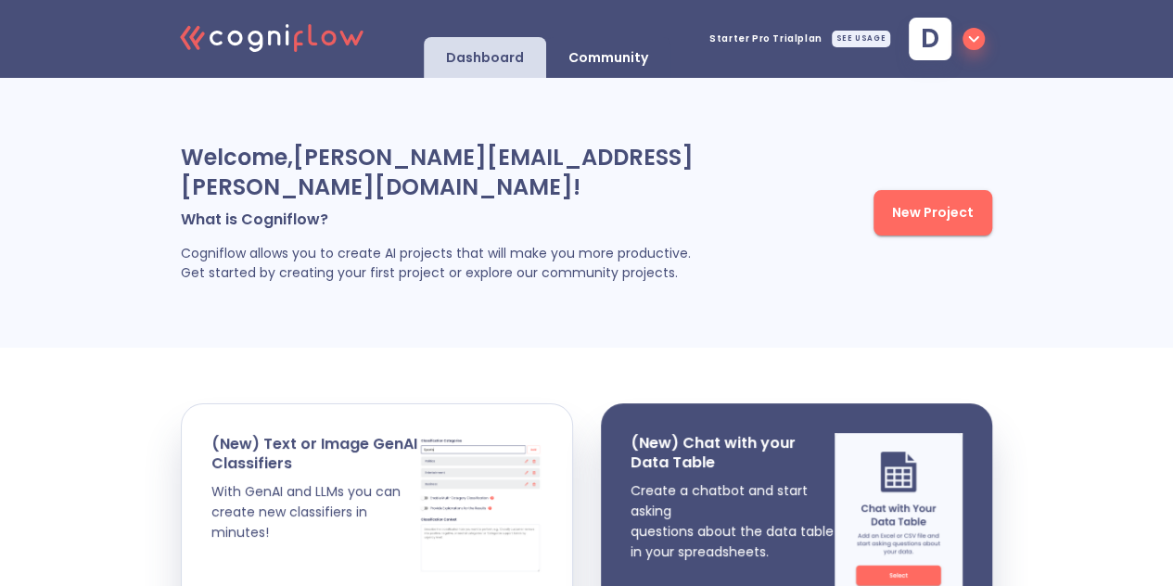
click at [972, 38] on icon "button" at bounding box center [973, 39] width 22 height 22
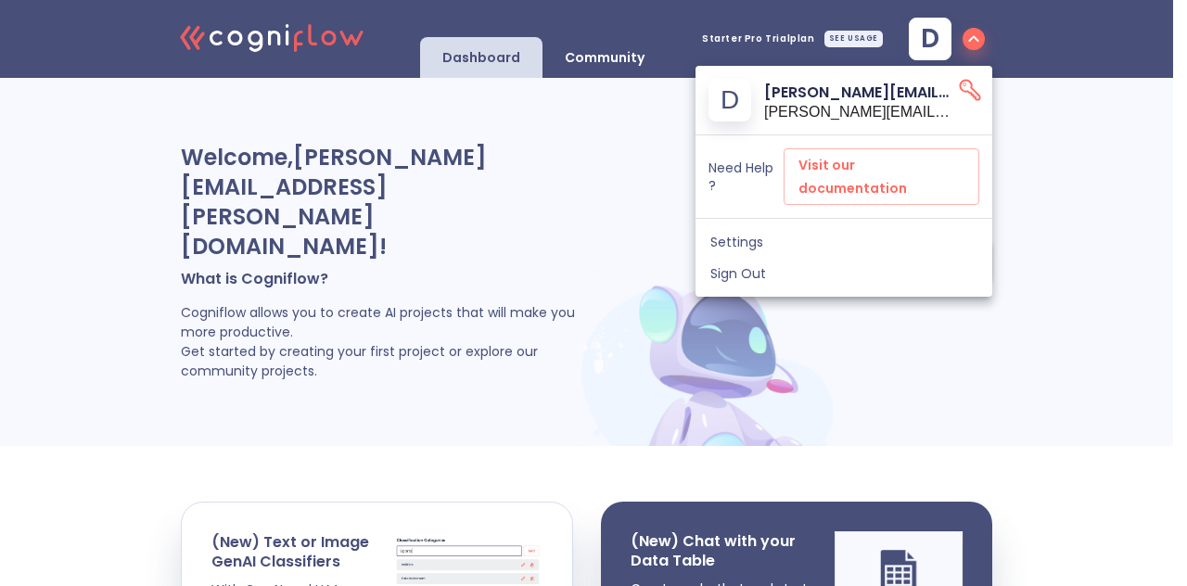
click at [1013, 236] on div at bounding box center [593, 293] width 1187 height 586
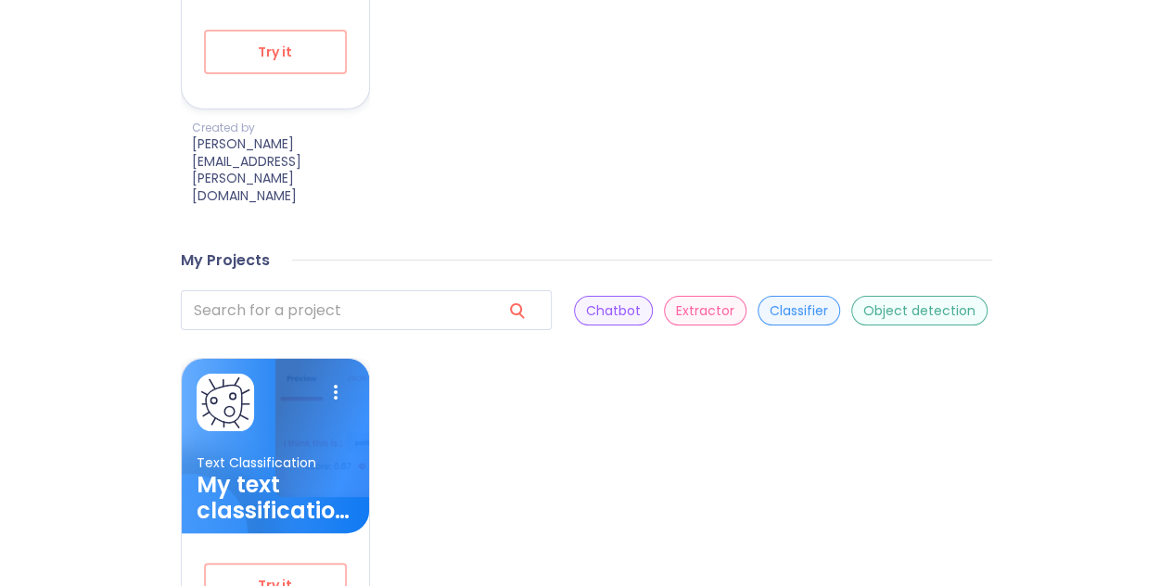
scroll to position [1046, 0]
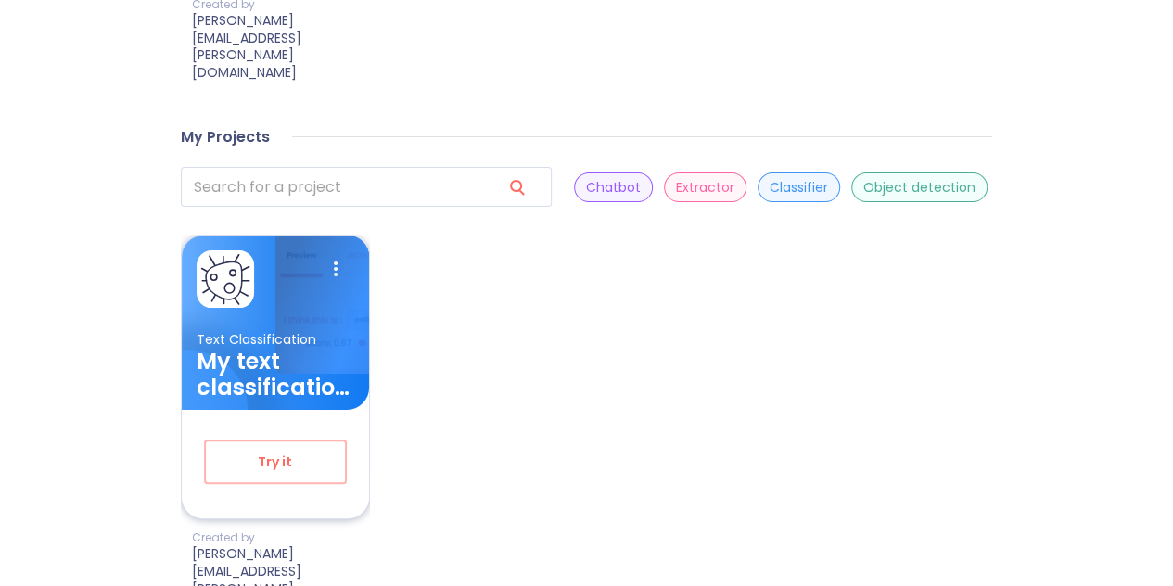
click at [307, 364] on h3 "My text classification project" at bounding box center [276, 375] width 158 height 52
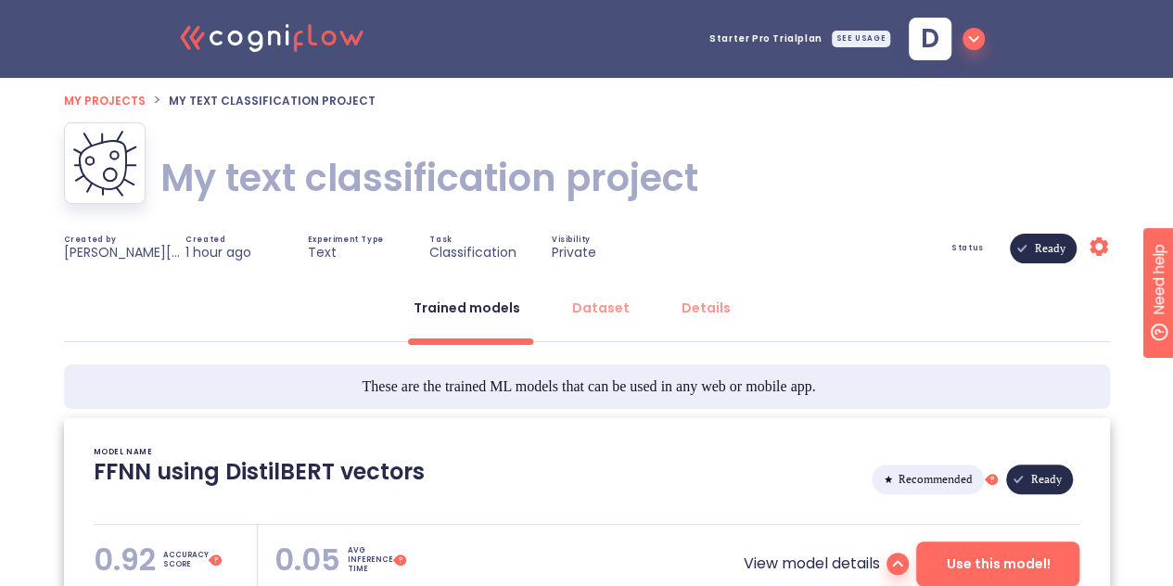
type textarea "[[DATE] 18:57:03]- Starting with download required files from shared storage [[…"
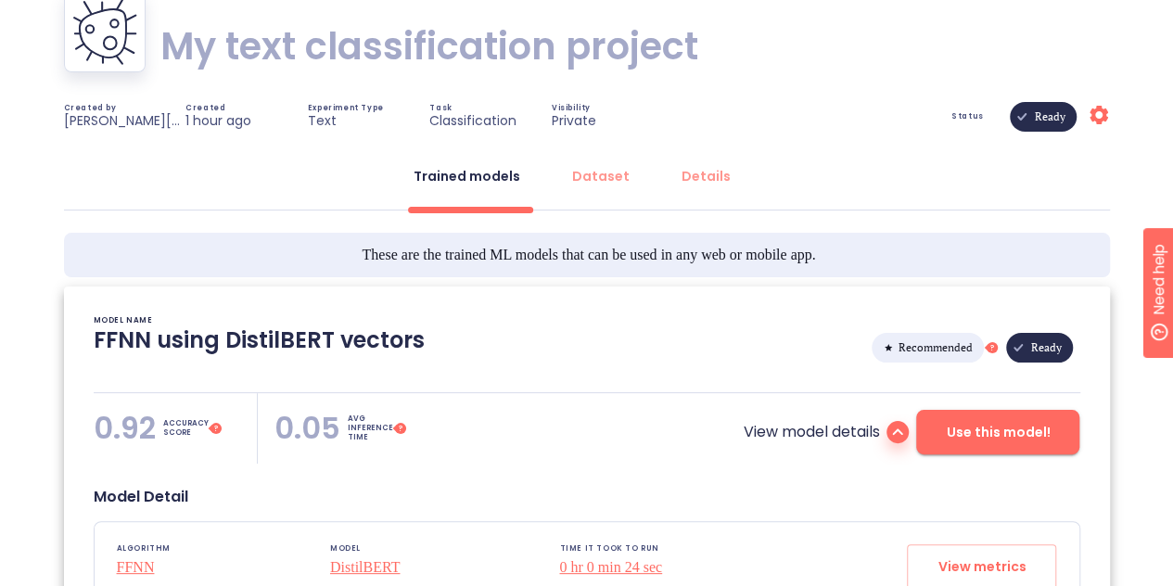
scroll to position [137, 0]
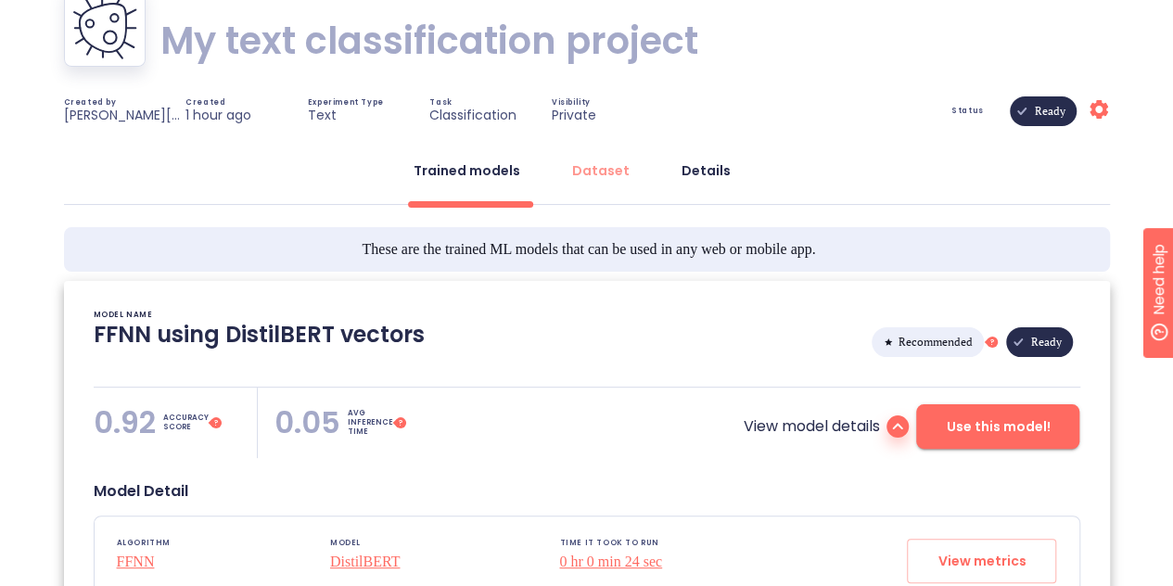
click at [699, 168] on div "Details" at bounding box center [706, 170] width 49 height 19
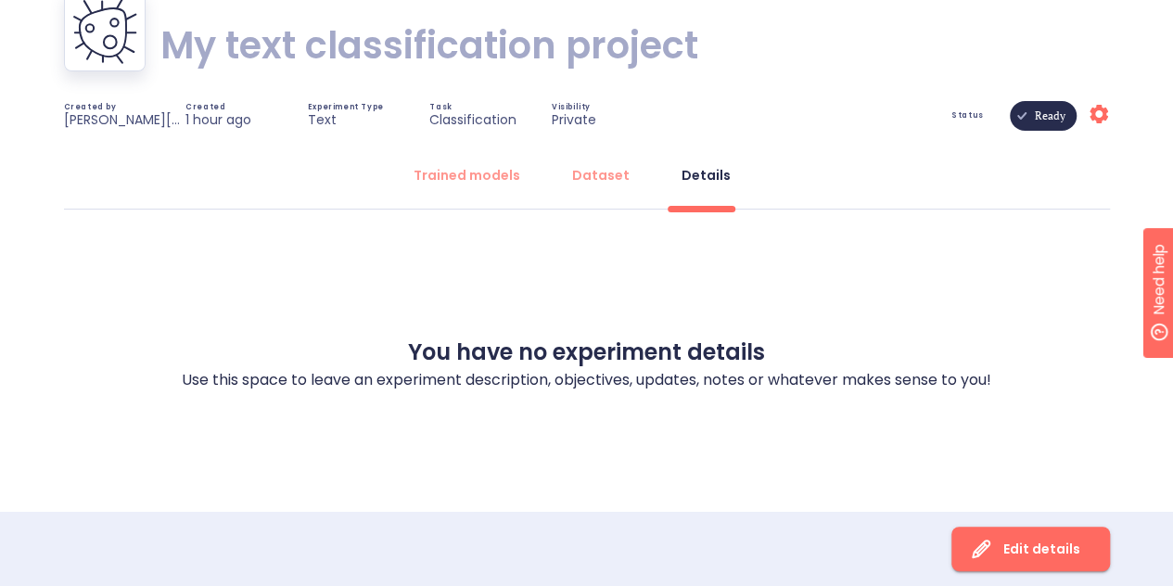
scroll to position [133, 0]
click at [616, 188] on button "Dataset" at bounding box center [601, 175] width 80 height 45
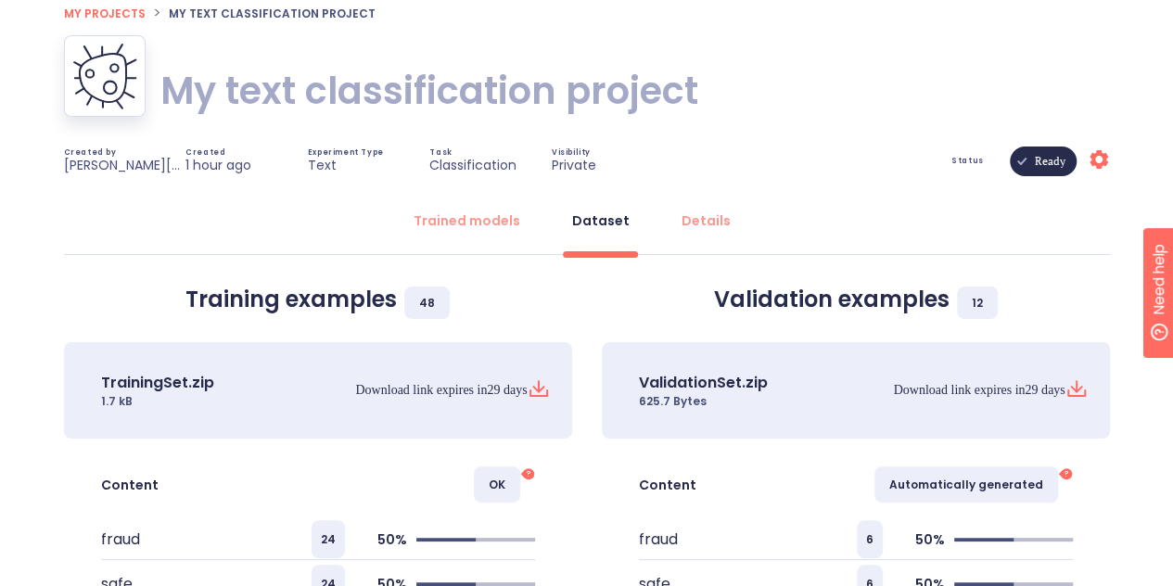
scroll to position [85, 0]
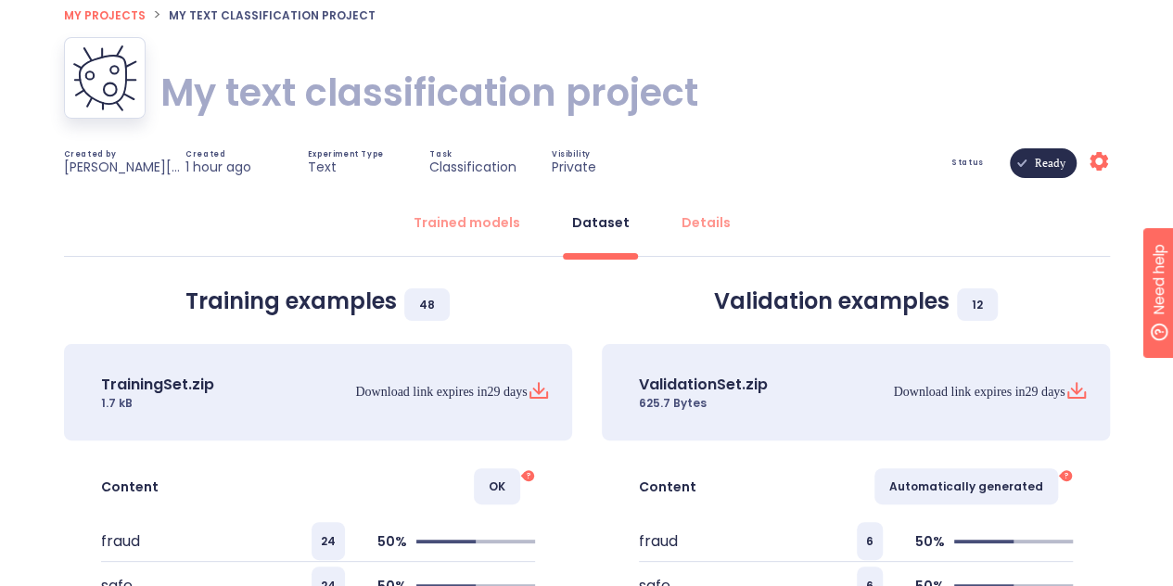
click at [462, 246] on div "Trained models Dataset Details" at bounding box center [587, 228] width 1046 height 56
click at [460, 227] on div "Trained models" at bounding box center [467, 222] width 107 height 19
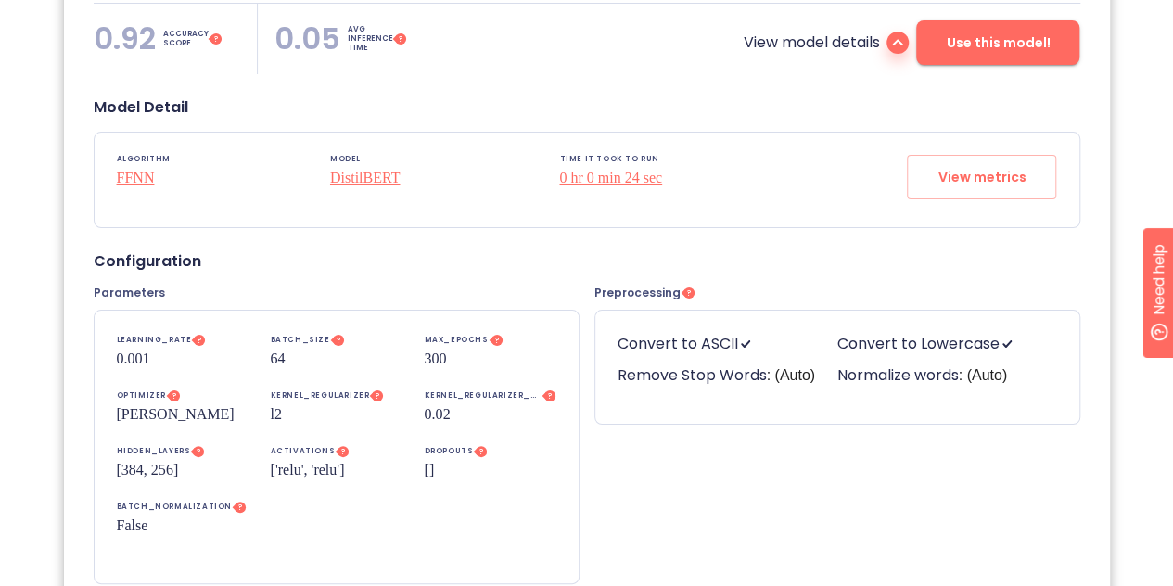
scroll to position [521, 0]
click at [360, 175] on p "DistilBERT" at bounding box center [365, 178] width 70 height 22
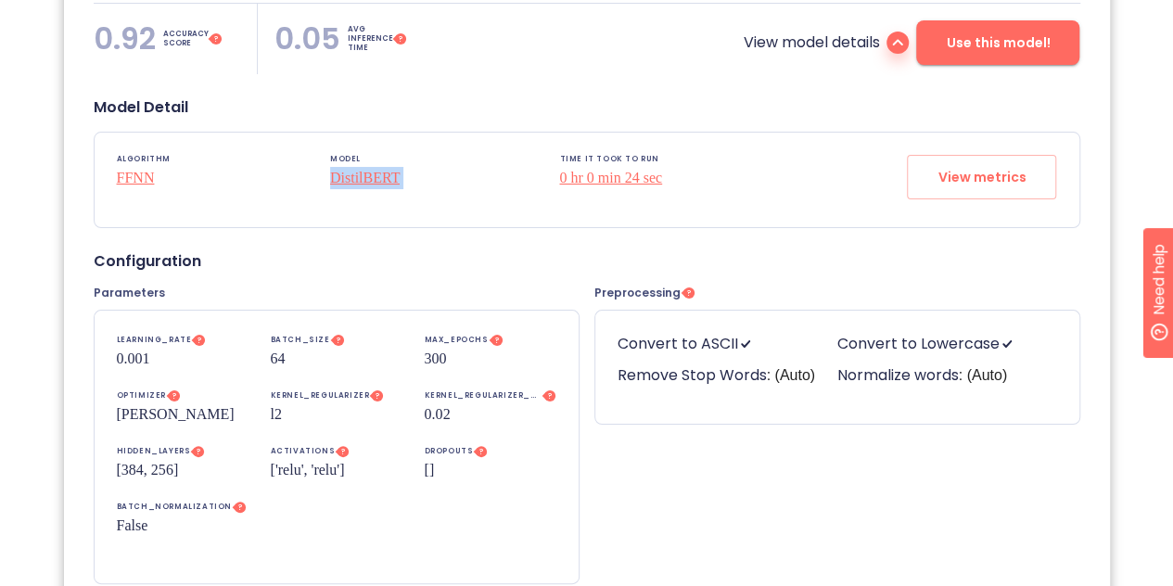
click at [360, 175] on p "DistilBERT" at bounding box center [365, 178] width 70 height 22
click at [376, 177] on p "DistilBERT" at bounding box center [365, 178] width 70 height 22
click at [413, 175] on div "ALGORITHM FFNN MODEL DistilBERT TIME IT TOOK TO RUN 0 hr 0 min 24 sec View metr…" at bounding box center [587, 180] width 985 height 95
click at [400, 170] on div "ALGORITHM FFNN MODEL DistilBERT TIME IT TOOK TO RUN 0 hr 0 min 24 sec View metr…" at bounding box center [587, 180] width 985 height 95
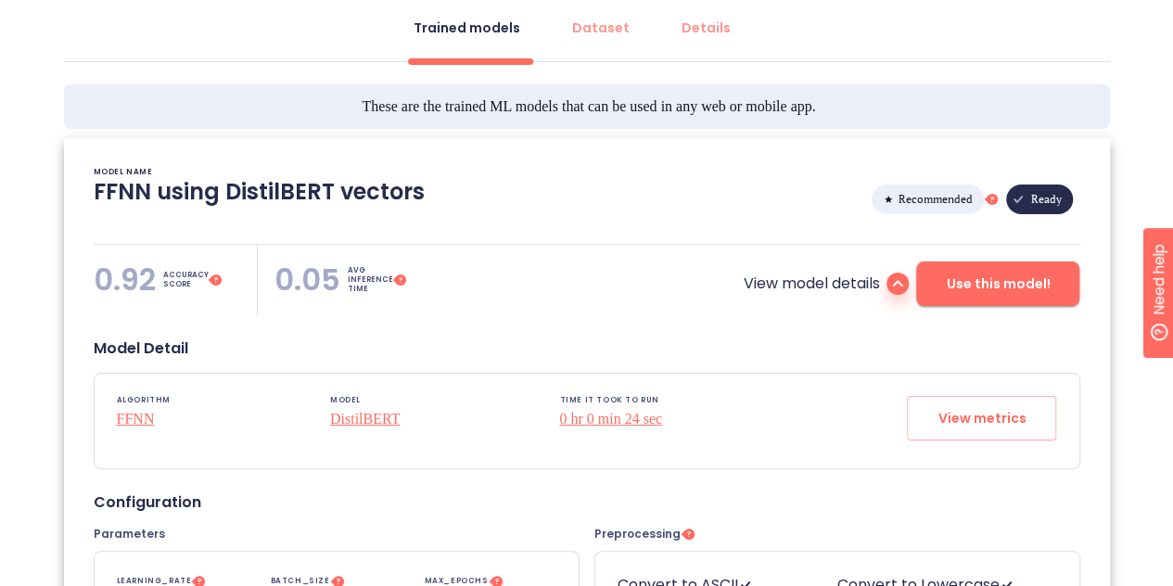
scroll to position [0, 0]
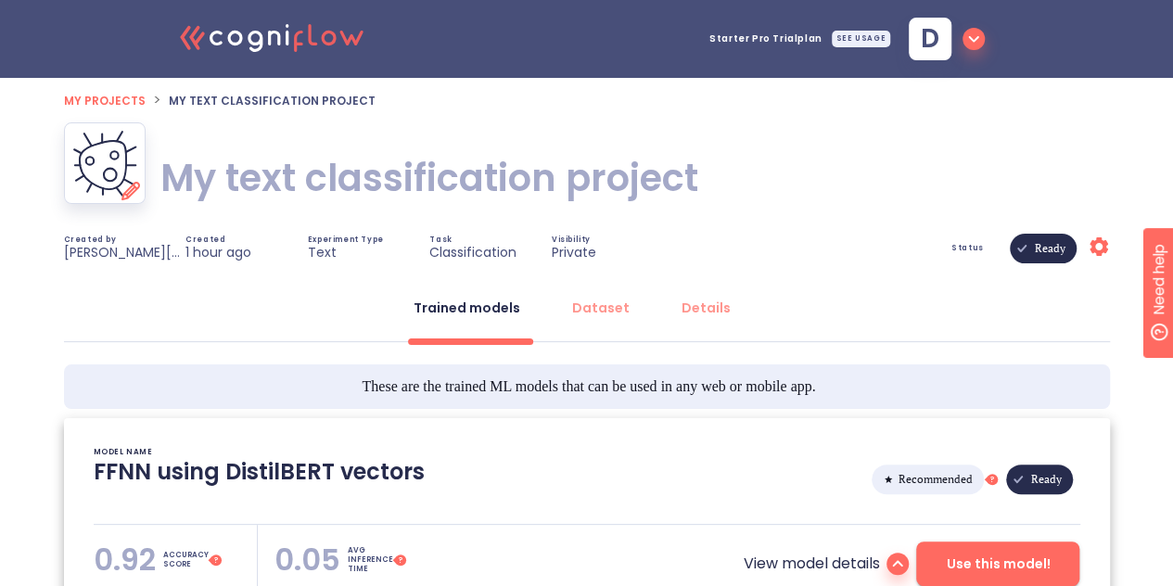
click at [67, 159] on div at bounding box center [105, 163] width 82 height 82
click at [128, 101] on span "My projects" at bounding box center [105, 101] width 82 height 16
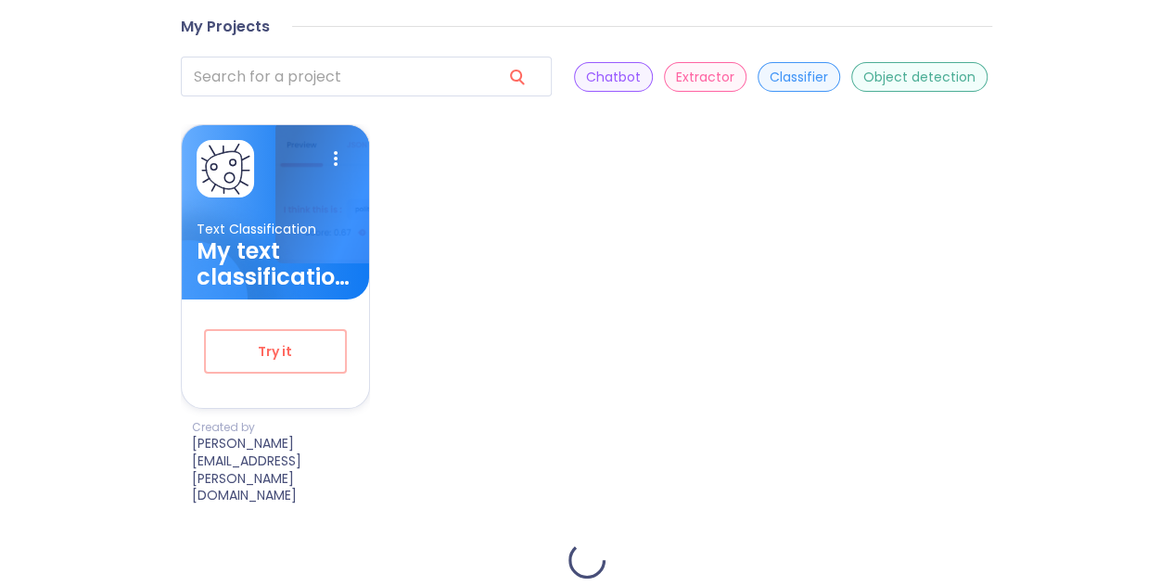
scroll to position [1046, 0]
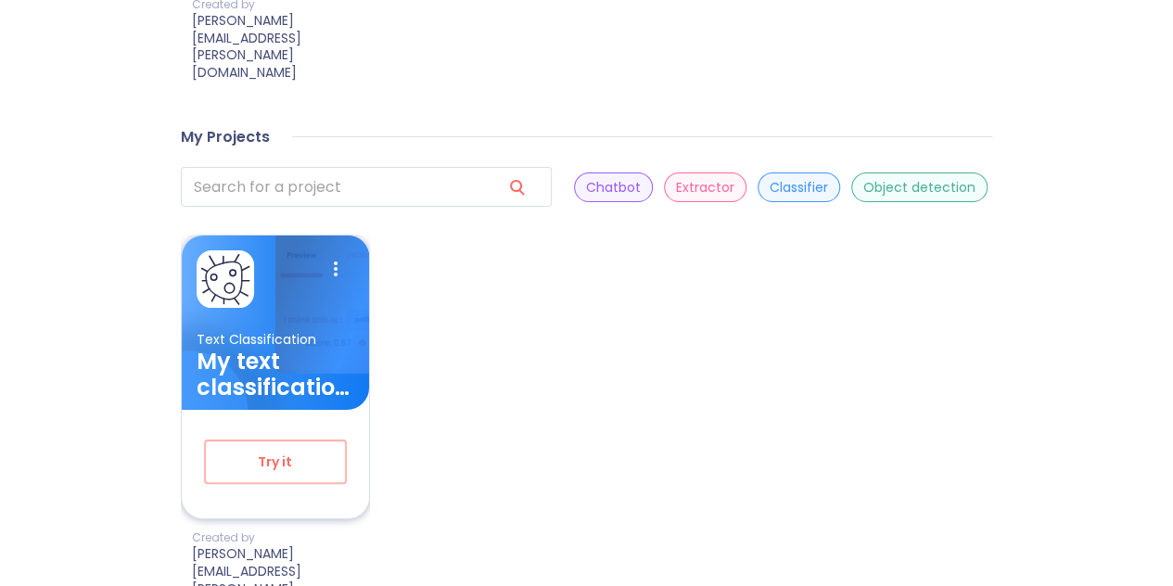
click at [289, 410] on div "Try it" at bounding box center [275, 462] width 187 height 104
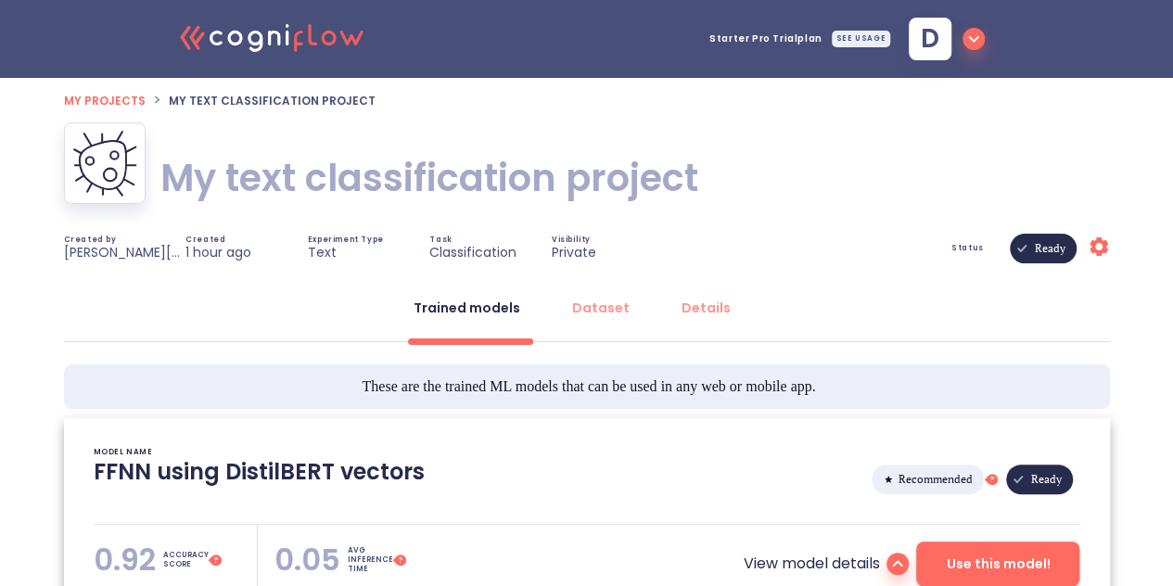
type textarea "[[DATE] 18:57:03]- Starting with download required files from shared storage [[…"
drag, startPoint x: 122, startPoint y: 105, endPoint x: 375, endPoint y: 103, distance: 252.2
click at [375, 103] on ol "My projects > My text classification project" at bounding box center [587, 100] width 1046 height 22
click at [333, 101] on span "My text classification project" at bounding box center [272, 101] width 207 height 16
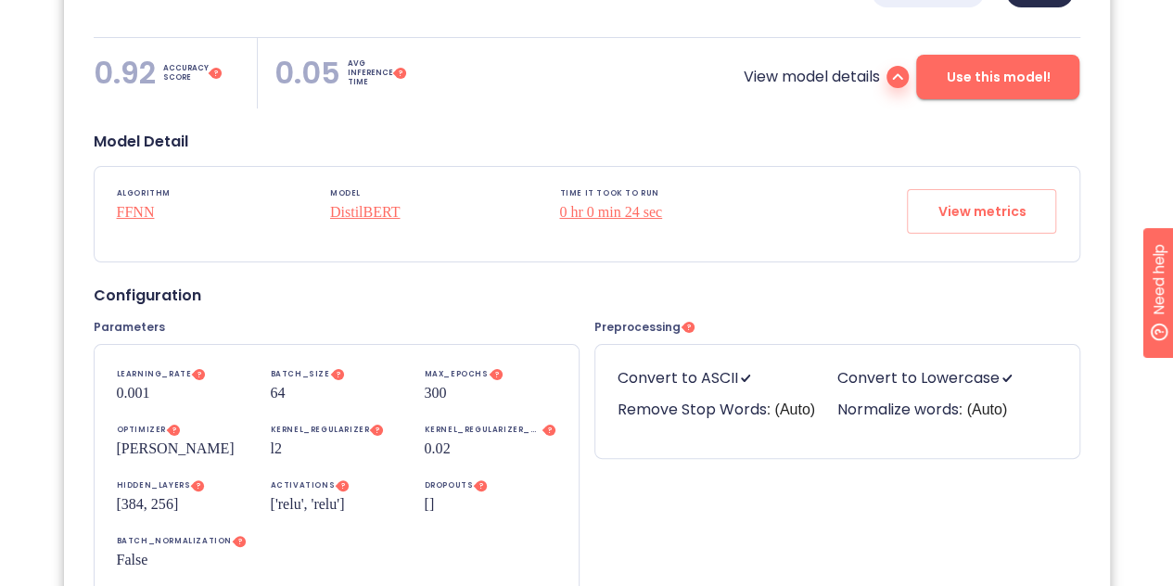
scroll to position [482, 0]
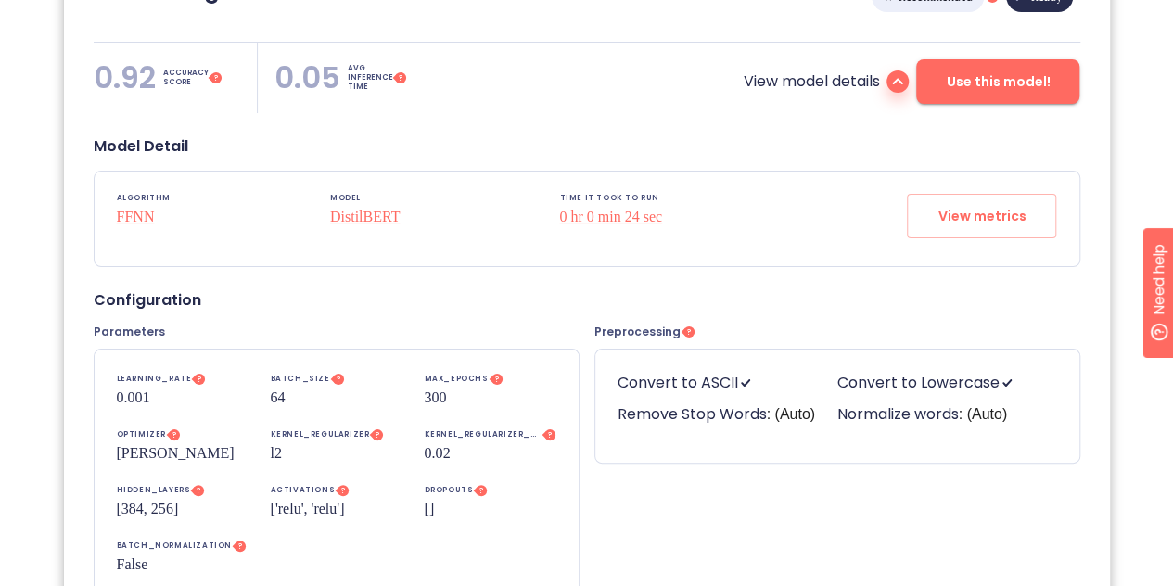
click at [597, 107] on div "View model details Use this model!" at bounding box center [750, 78] width 657 height 70
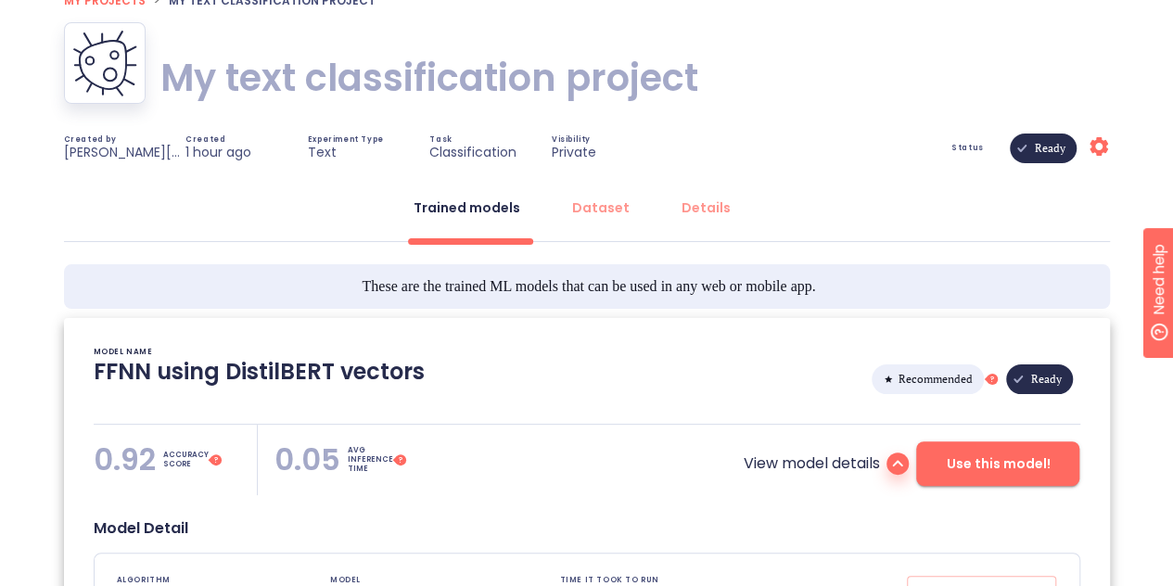
scroll to position [0, 0]
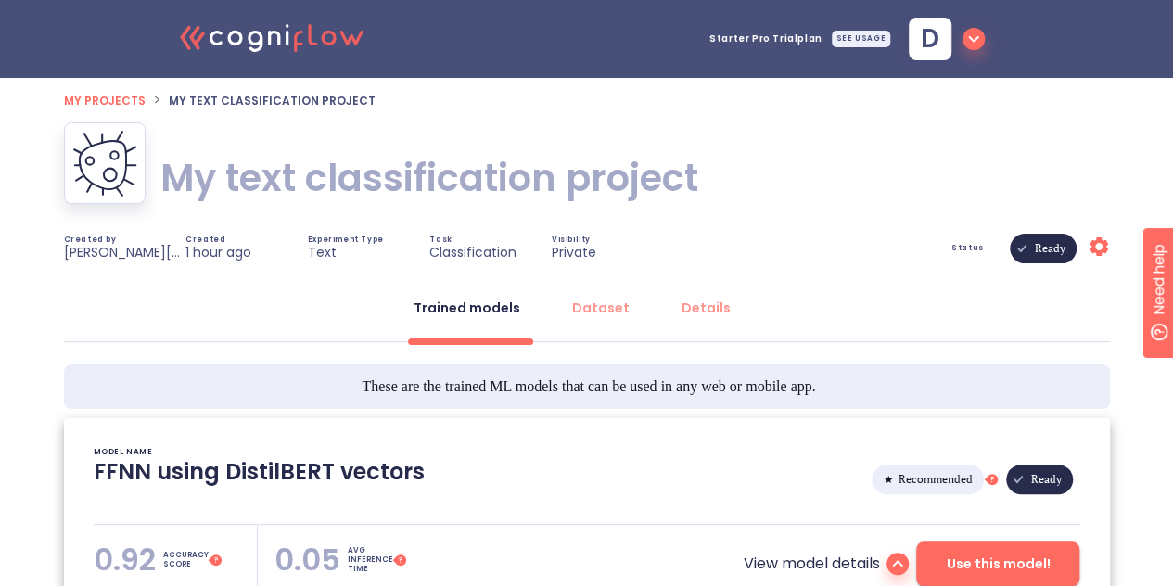
click at [974, 107] on ol "My projects > My text classification project" at bounding box center [587, 100] width 1046 height 22
click at [965, 50] on span "d" at bounding box center [947, 39] width 76 height 43
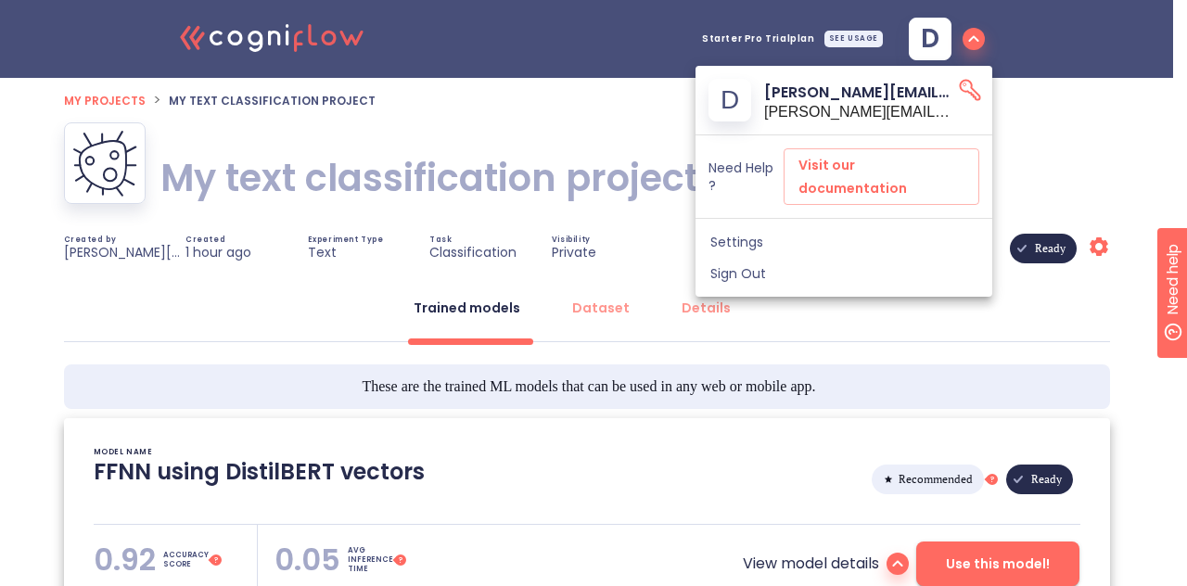
click at [966, 95] on icon "API Key" at bounding box center [970, 90] width 26 height 26
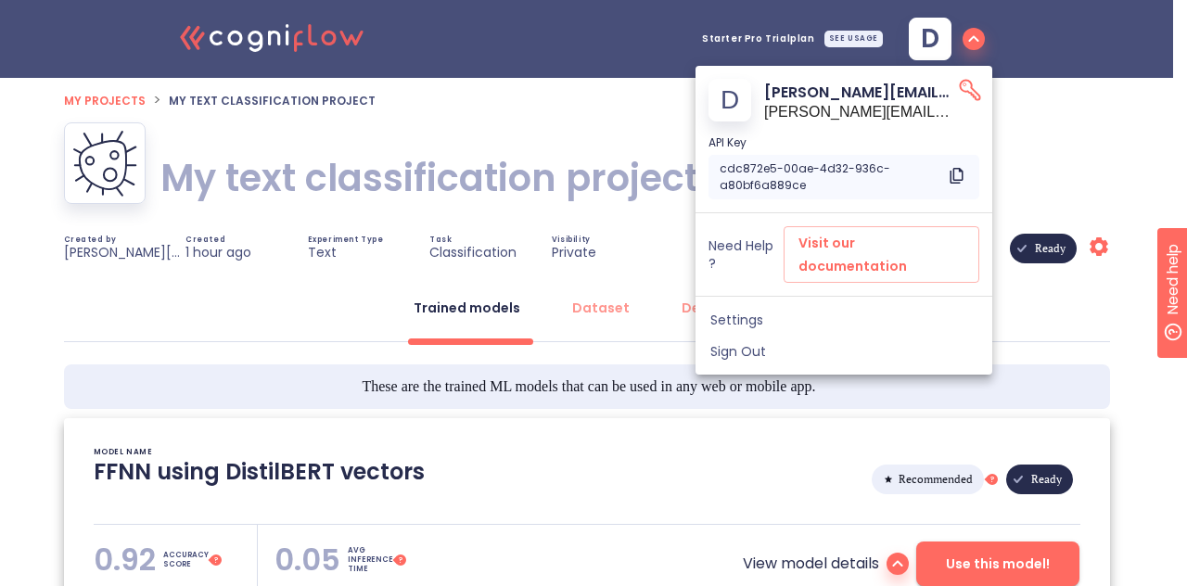
click at [958, 175] on icon "Copy to clipboard" at bounding box center [956, 175] width 23 height 23
click at [1079, 136] on div at bounding box center [593, 293] width 1187 height 586
